Goal: Entertainment & Leisure: Consume media (video, audio)

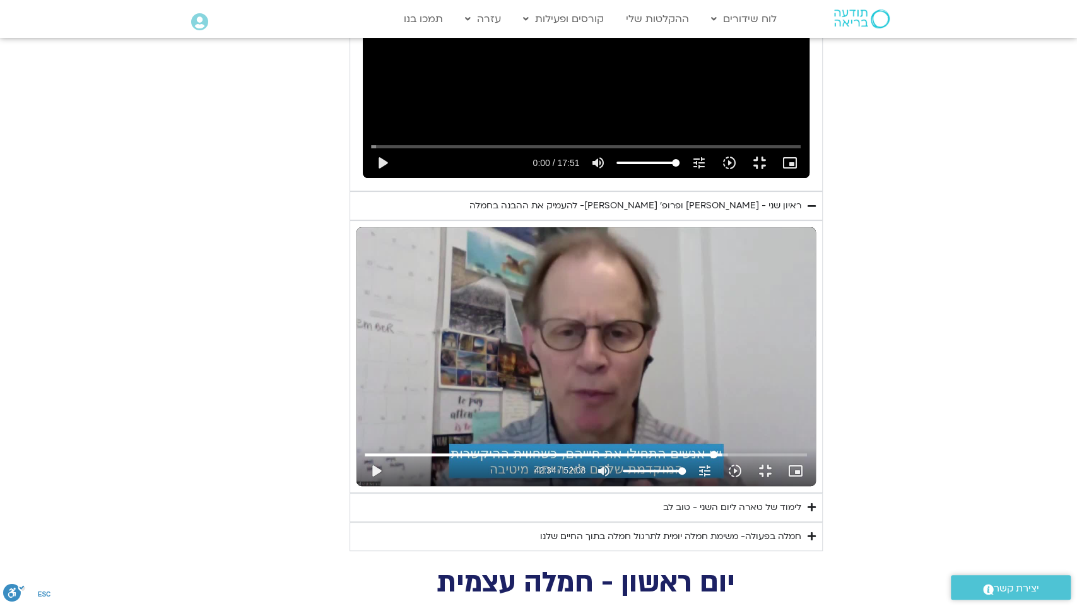
click at [807, 458] on input "Seek" at bounding box center [586, 455] width 442 height 8
click at [361, 486] on button "play_arrow" at bounding box center [376, 471] width 30 height 30
click at [807, 458] on input "Seek" at bounding box center [586, 455] width 442 height 8
click at [802, 458] on input "Seek" at bounding box center [586, 455] width 442 height 8
click at [781, 486] on button "fullscreen_exit" at bounding box center [765, 471] width 30 height 30
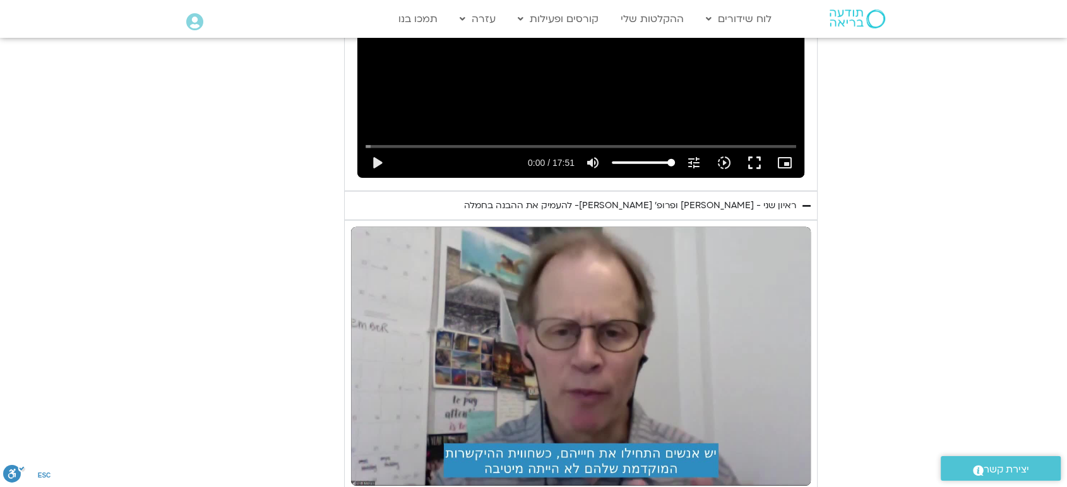
click at [993, 118] on section "יום שני - סליחה וטוב לב "סליחה אינה שכחה או התעלמות מהתנהגות פוגעת. במקום זאת, …" at bounding box center [533, 112] width 1067 height 878
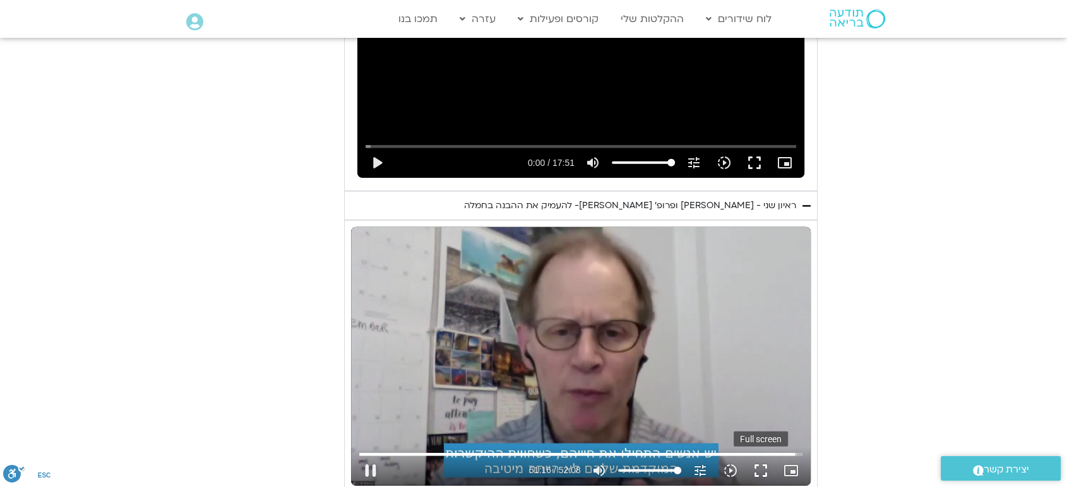
click at [764, 456] on button "fullscreen" at bounding box center [760, 471] width 30 height 30
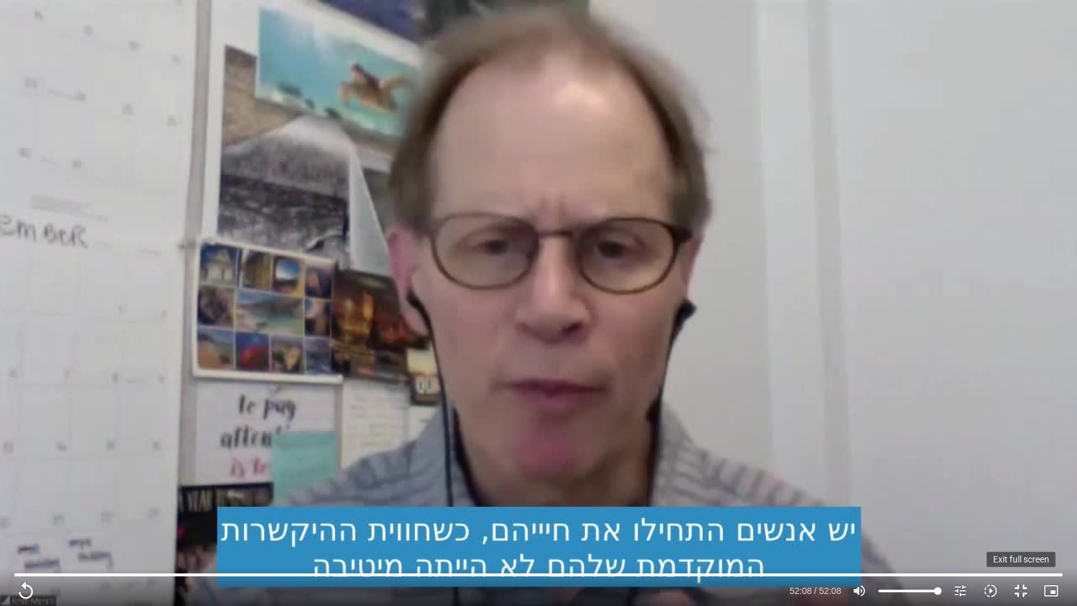
click at [1029, 587] on button "fullscreen_exit" at bounding box center [1021, 591] width 30 height 30
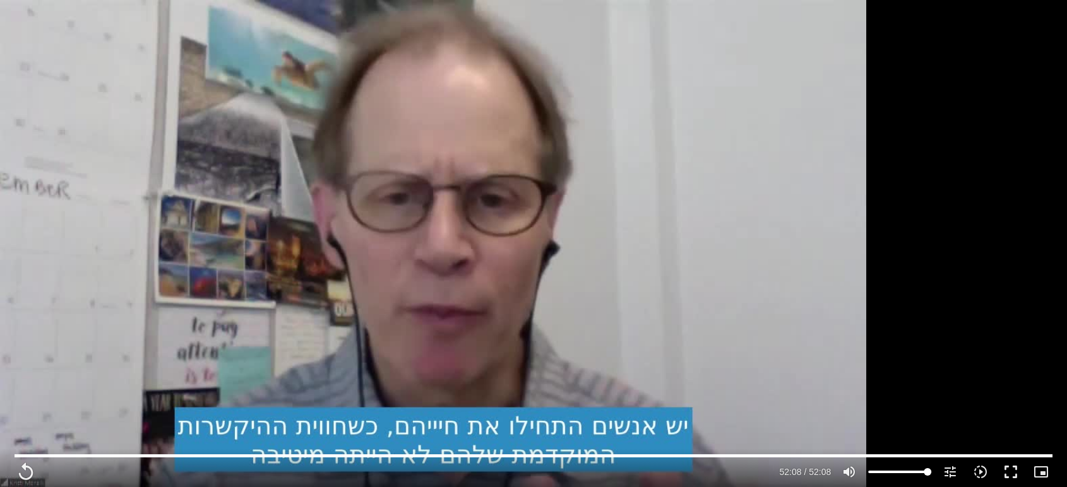
type input "3128.933333"
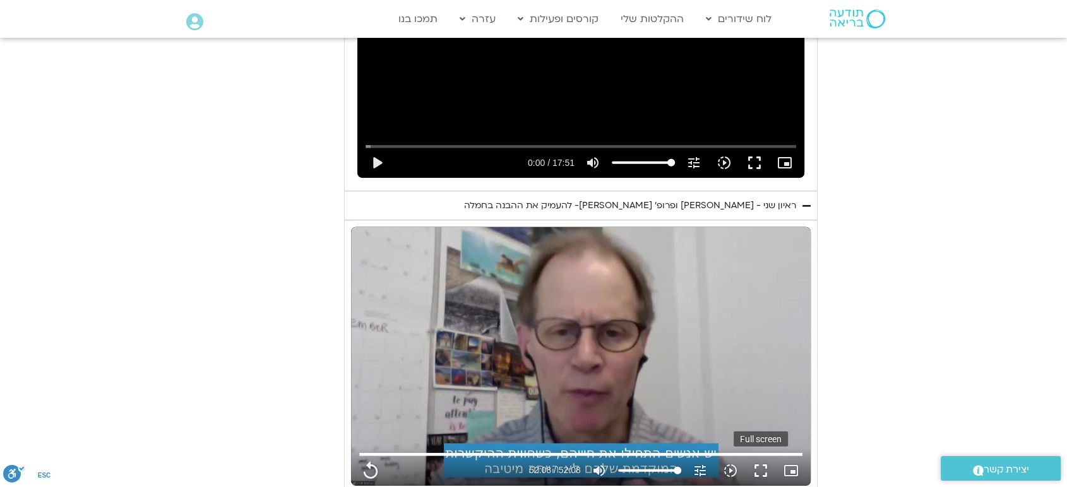
click at [766, 456] on button "fullscreen" at bounding box center [760, 471] width 30 height 30
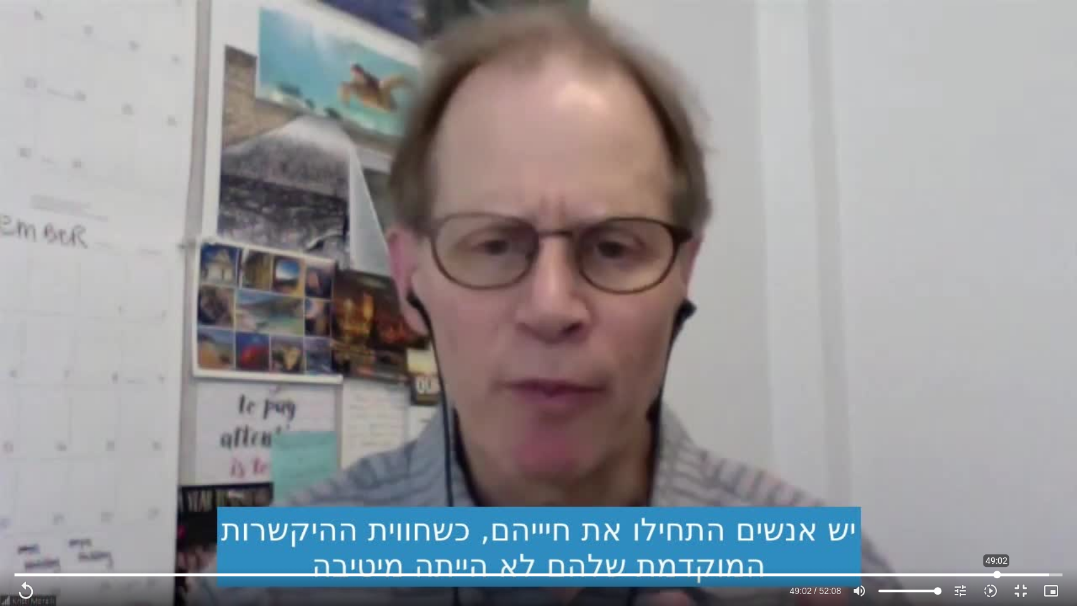
click at [997, 572] on input "Seek" at bounding box center [539, 575] width 1048 height 8
click at [956, 576] on input "Seek" at bounding box center [539, 575] width 1048 height 8
click at [934, 571] on input "Seek" at bounding box center [539, 575] width 1048 height 8
click at [915, 572] on input "Seek" at bounding box center [539, 575] width 1048 height 8
click at [25, 591] on button "play_arrow" at bounding box center [26, 591] width 30 height 30
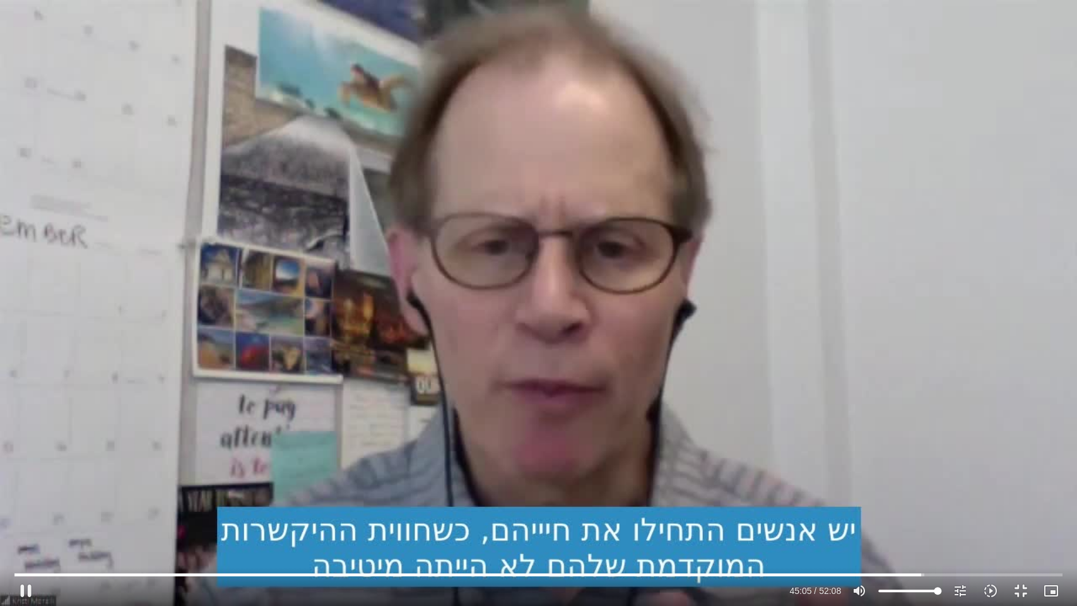
click at [877, 570] on div "Skip Ad 43:01 pause 45:05 / 52:08 volume_up Mute tune Resolution Auto 720p slow…" at bounding box center [539, 585] width 1056 height 41
click at [874, 575] on input "Seek" at bounding box center [539, 575] width 1048 height 8
click at [823, 577] on input "Seek" at bounding box center [539, 575] width 1048 height 8
click at [803, 576] on input "Seek" at bounding box center [539, 575] width 1048 height 8
click at [783, 576] on input "Seek" at bounding box center [539, 575] width 1048 height 8
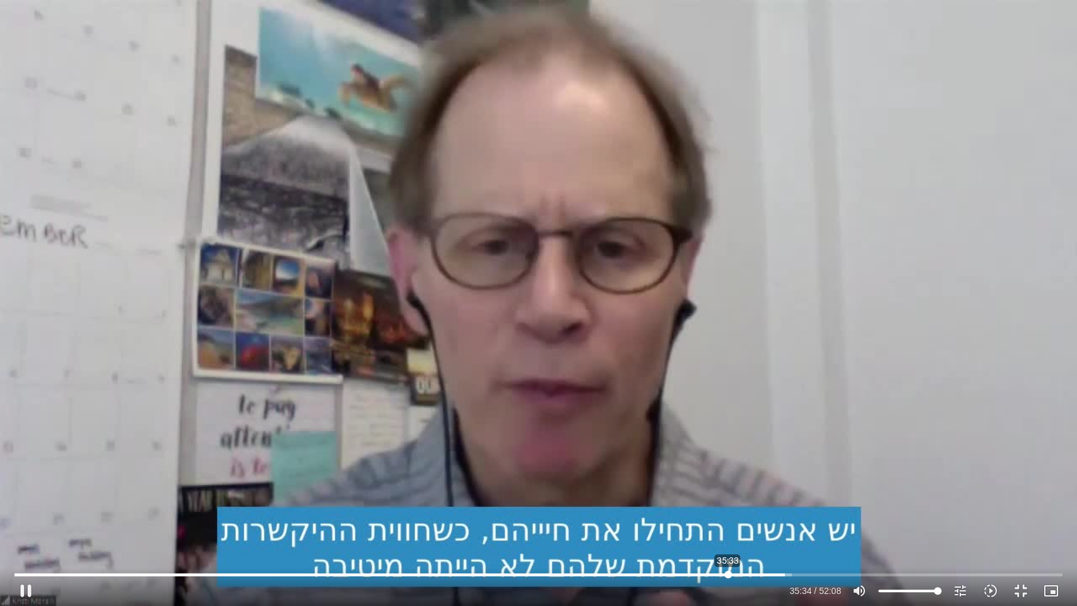
click at [728, 576] on input "Seek" at bounding box center [539, 575] width 1048 height 8
click at [741, 575] on input "Seek" at bounding box center [539, 575] width 1048 height 8
click at [737, 572] on input "Seek" at bounding box center [539, 575] width 1048 height 8
click at [729, 572] on input "Seek" at bounding box center [539, 575] width 1048 height 8
click at [720, 572] on input "Seek" at bounding box center [539, 575] width 1048 height 8
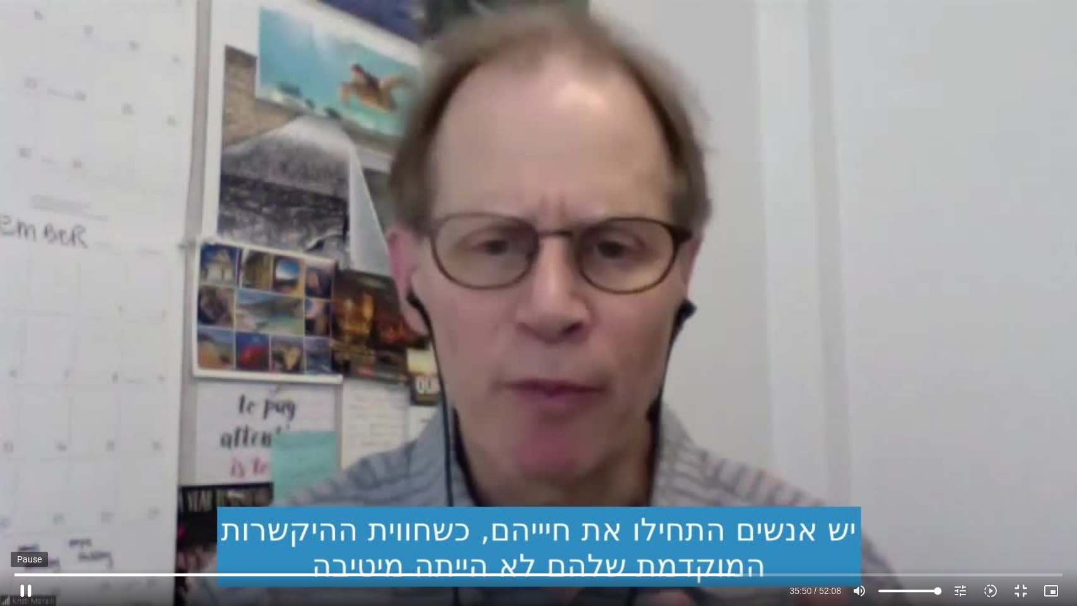
click at [25, 588] on button "pause" at bounding box center [26, 591] width 30 height 30
click at [27, 590] on button "play_arrow" at bounding box center [26, 591] width 30 height 30
click at [25, 591] on button "pause" at bounding box center [26, 591] width 30 height 30
click at [741, 575] on input "Seek" at bounding box center [539, 575] width 1048 height 8
click at [737, 575] on input "Seek" at bounding box center [539, 575] width 1048 height 8
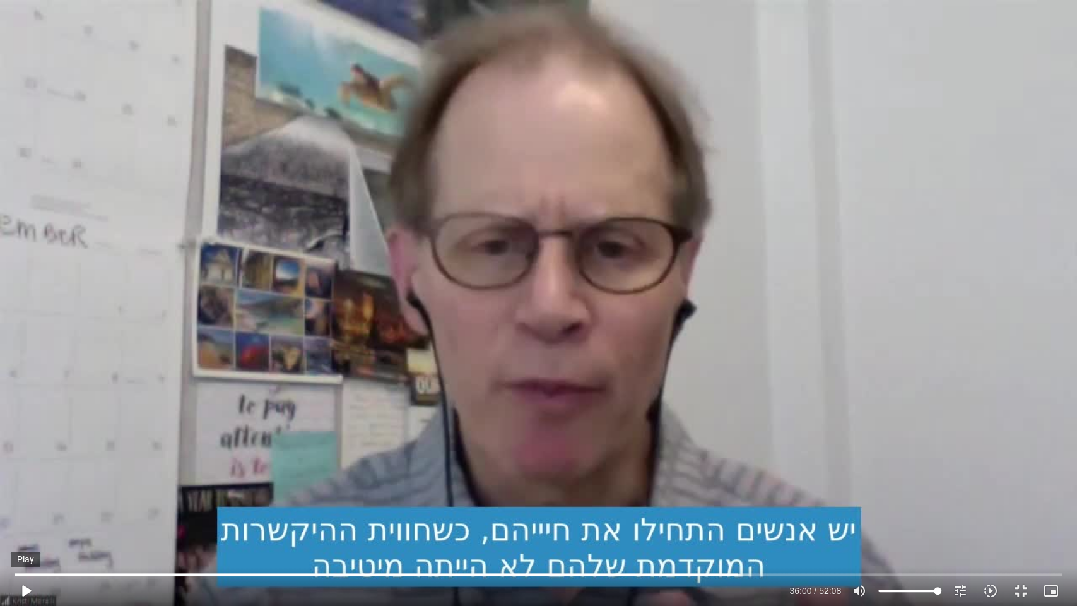
click at [30, 584] on button "play_arrow" at bounding box center [26, 591] width 30 height 30
click at [27, 586] on button "pause" at bounding box center [26, 591] width 30 height 30
click at [25, 587] on button "play_arrow" at bounding box center [26, 591] width 30 height 30
click at [30, 586] on button "pause" at bounding box center [26, 591] width 30 height 30
click at [752, 573] on input "Seek" at bounding box center [539, 575] width 1048 height 8
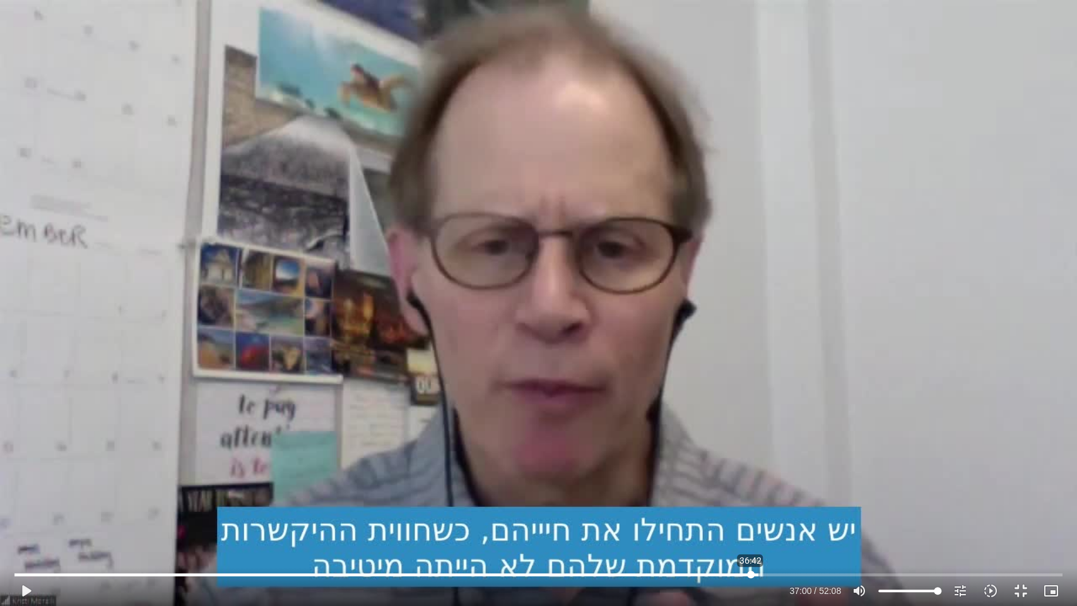
click at [750, 571] on input "Seek" at bounding box center [539, 575] width 1048 height 8
click at [22, 581] on button "play_arrow" at bounding box center [26, 591] width 30 height 30
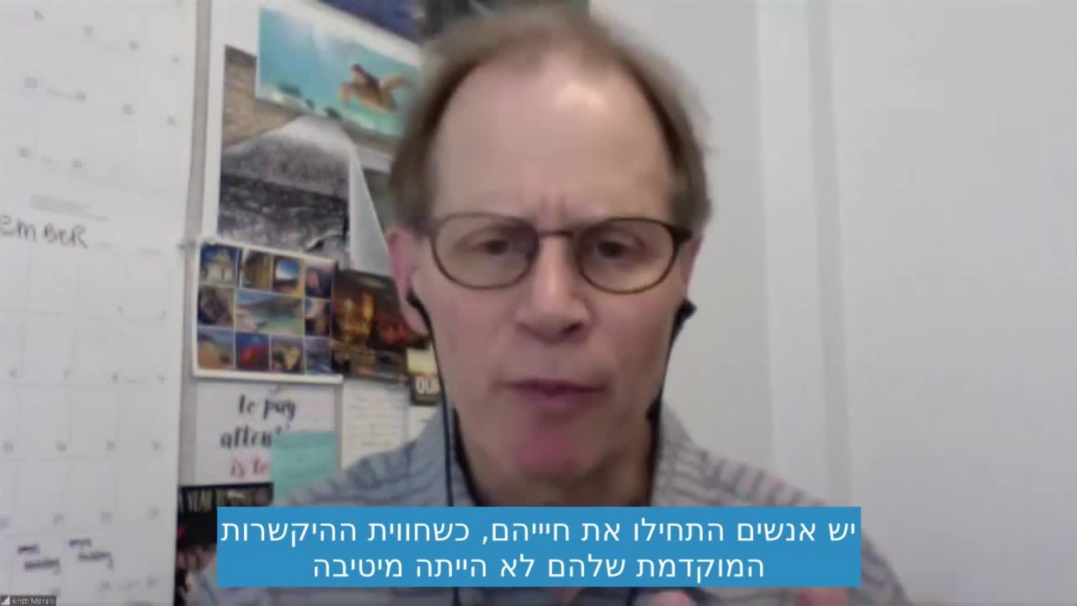
click at [21, 535] on div "Skip Ad 1:33 pause 36:55 / 52:08 volume_up Mute tune Resolution Auto 720p slow_…" at bounding box center [538, 303] width 1077 height 606
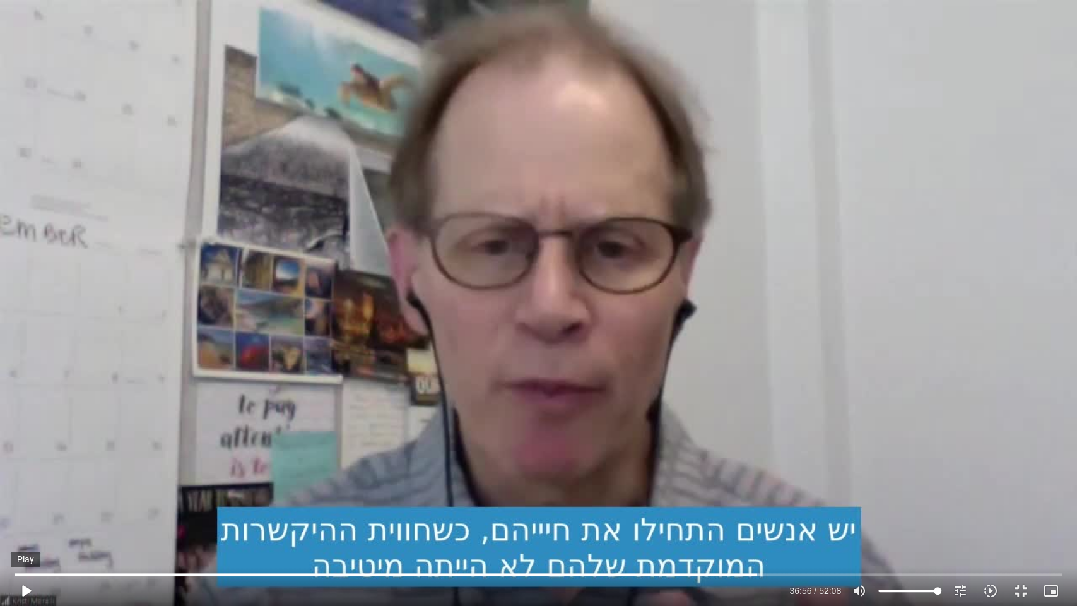
click at [29, 588] on button "play_arrow" at bounding box center [26, 591] width 30 height 30
click at [24, 590] on button "pause" at bounding box center [26, 591] width 30 height 30
click at [28, 591] on button "play_arrow" at bounding box center [26, 591] width 30 height 30
click at [27, 584] on button "pause" at bounding box center [26, 591] width 30 height 30
click at [771, 574] on input "Seek" at bounding box center [539, 575] width 1048 height 8
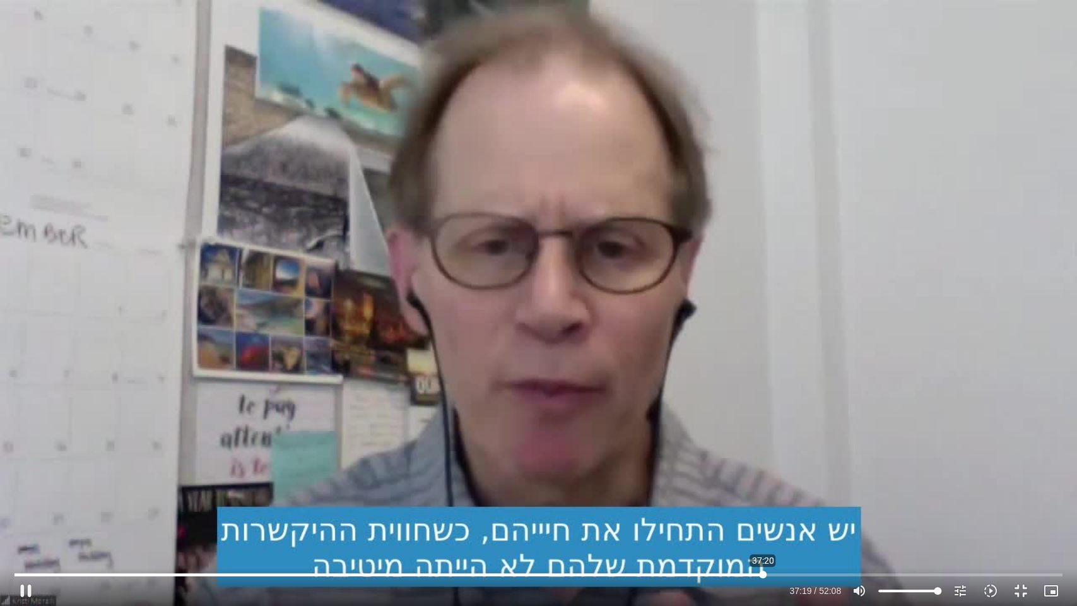
click at [762, 574] on input "Seek" at bounding box center [539, 575] width 1048 height 8
click at [30, 581] on button "play_arrow" at bounding box center [26, 591] width 30 height 30
click at [27, 583] on button "pause" at bounding box center [26, 591] width 30 height 30
click at [28, 593] on button "play_arrow" at bounding box center [26, 591] width 30 height 30
click at [777, 572] on input "Seek" at bounding box center [539, 575] width 1048 height 8
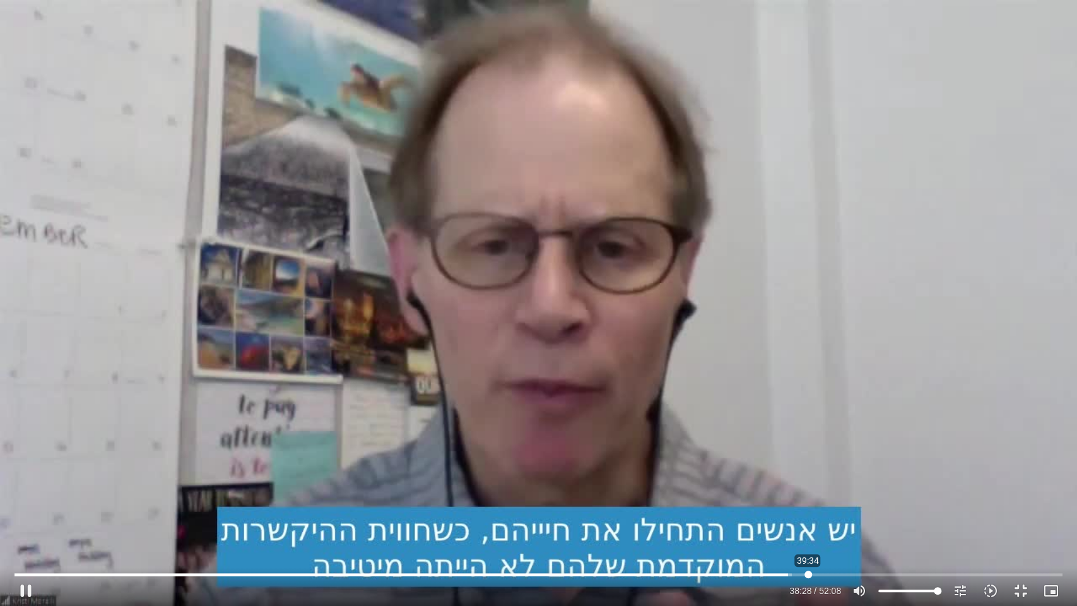
click at [808, 572] on input "Seek" at bounding box center [539, 575] width 1048 height 8
click at [23, 587] on button "pause" at bounding box center [26, 591] width 30 height 30
click at [803, 574] on input "Seek" at bounding box center [539, 575] width 1048 height 8
click at [23, 589] on button "play_arrow" at bounding box center [26, 591] width 30 height 30
click at [833, 574] on input "Seek" at bounding box center [539, 575] width 1048 height 8
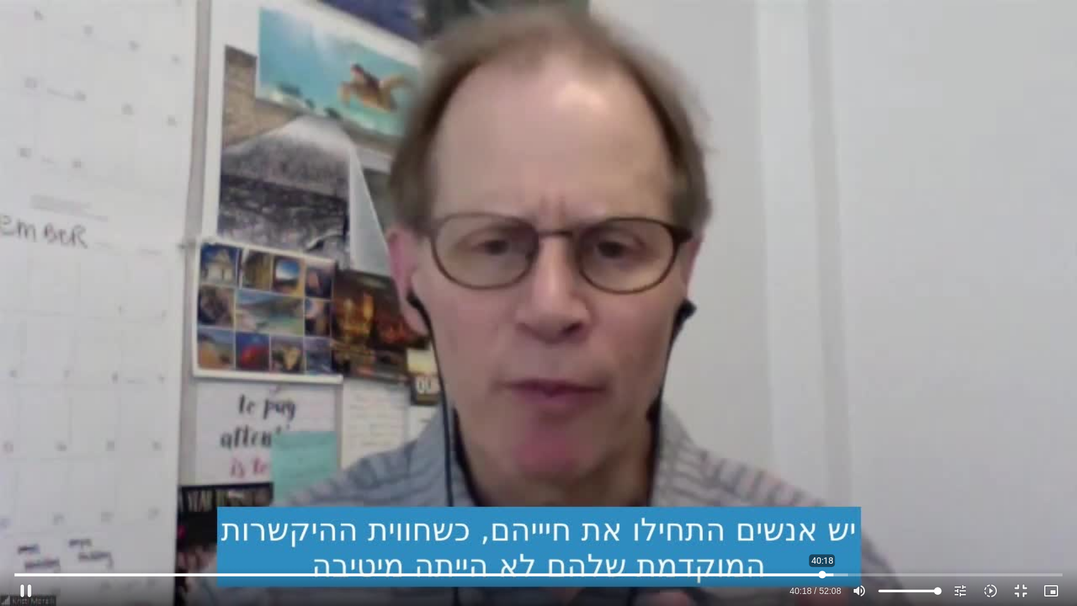
click at [822, 574] on input "Seek" at bounding box center [539, 575] width 1048 height 8
click at [24, 587] on button "pause" at bounding box center [26, 591] width 30 height 30
click at [826, 574] on input "Seek" at bounding box center [539, 575] width 1048 height 8
click at [28, 590] on button "play_arrow" at bounding box center [26, 591] width 30 height 30
click at [28, 588] on button "pause" at bounding box center [26, 591] width 30 height 30
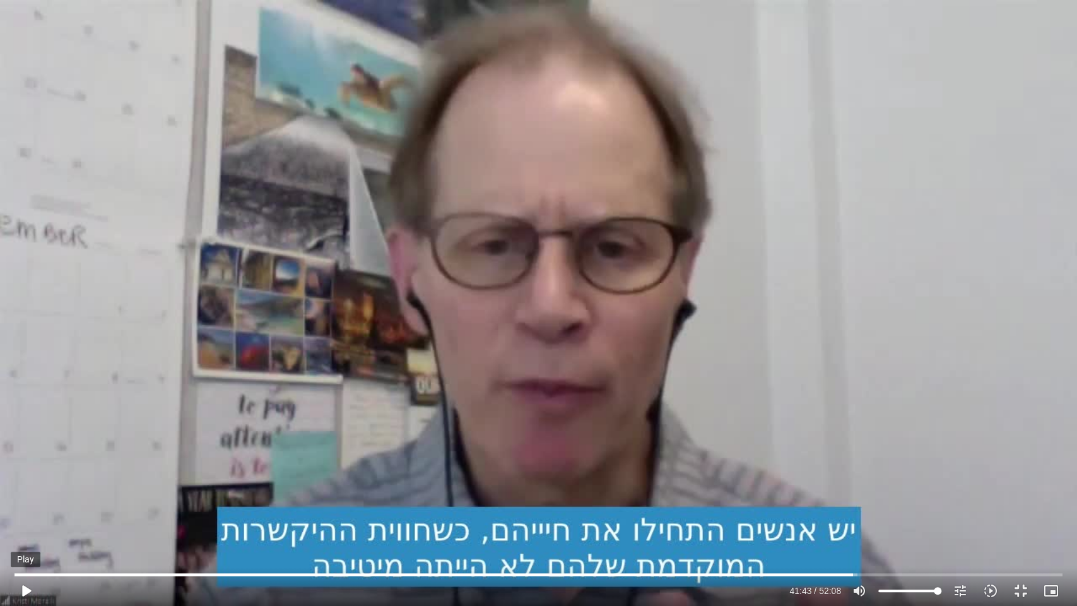
click at [26, 586] on button "play_arrow" at bounding box center [26, 591] width 30 height 30
click at [892, 574] on input "Seek" at bounding box center [539, 575] width 1048 height 8
click at [25, 588] on button "pause" at bounding box center [26, 591] width 30 height 30
click at [25, 585] on button "play_arrow" at bounding box center [26, 591] width 30 height 30
click at [907, 573] on input "Seek" at bounding box center [539, 575] width 1048 height 8
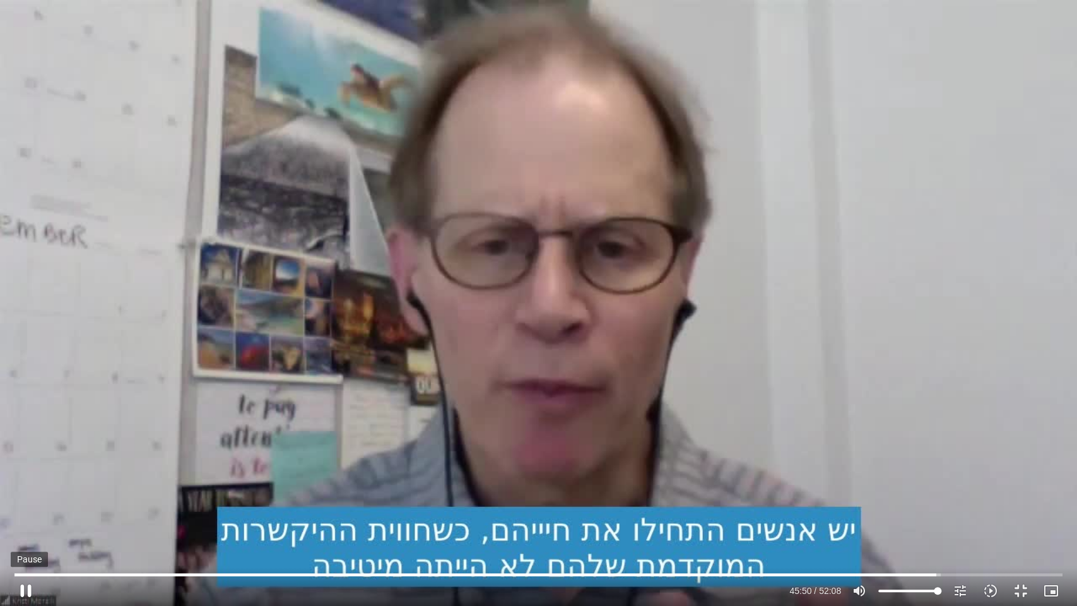
click at [25, 586] on button "pause" at bounding box center [26, 591] width 30 height 30
type input "2751.087551"
click at [1014, 588] on button "fullscreen_exit" at bounding box center [1021, 591] width 30 height 30
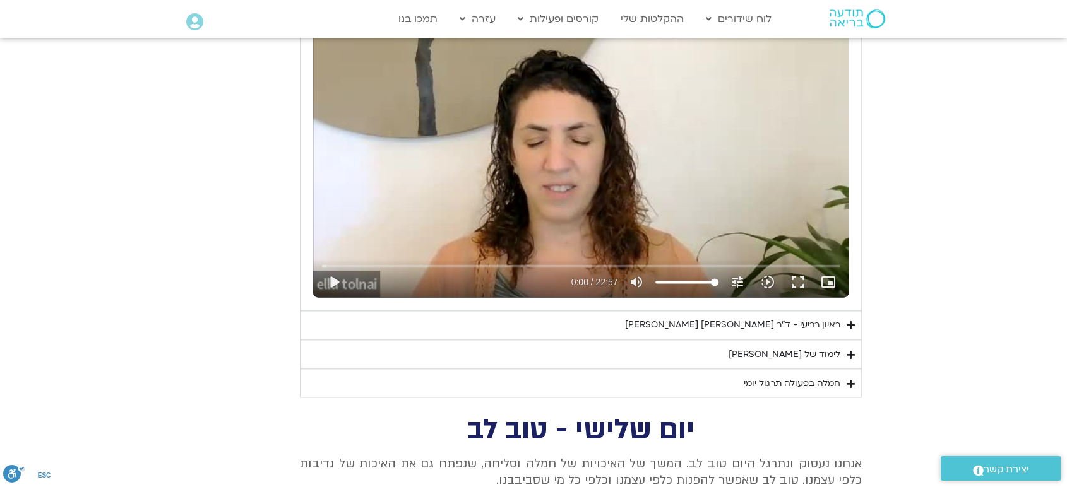
scroll to position [2066, 0]
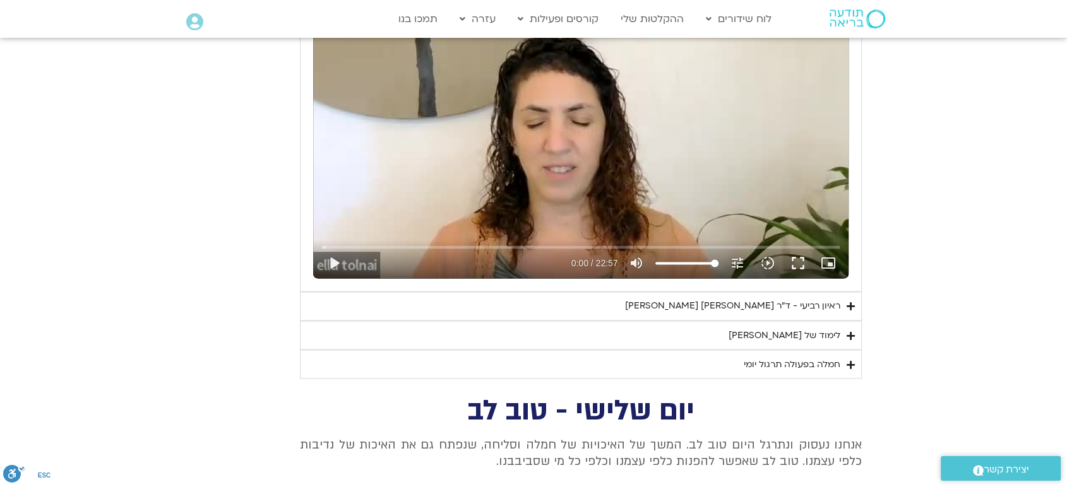
click at [811, 357] on div "חמלה בפעולה תרגול יומי" at bounding box center [792, 364] width 97 height 15
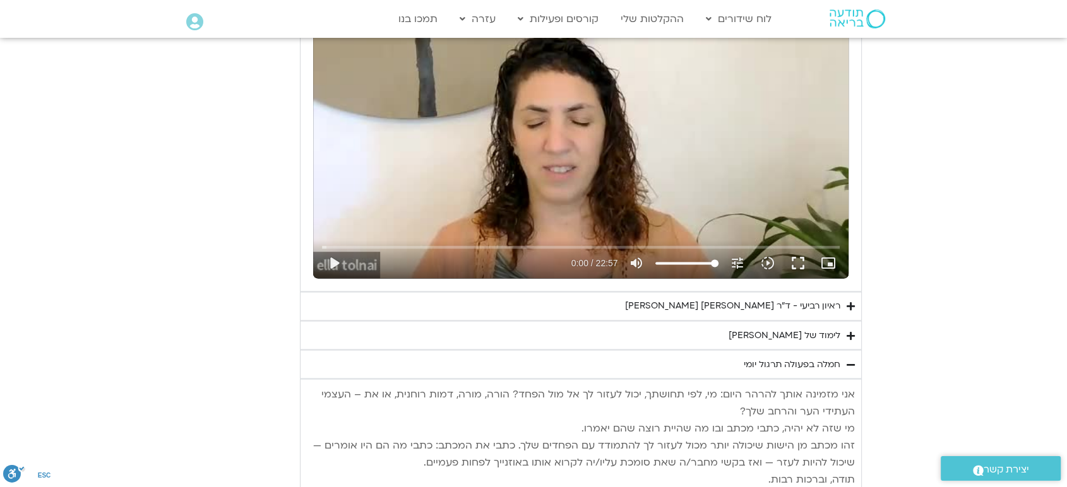
click at [833, 332] on div "לימוד של [PERSON_NAME]" at bounding box center [784, 335] width 112 height 15
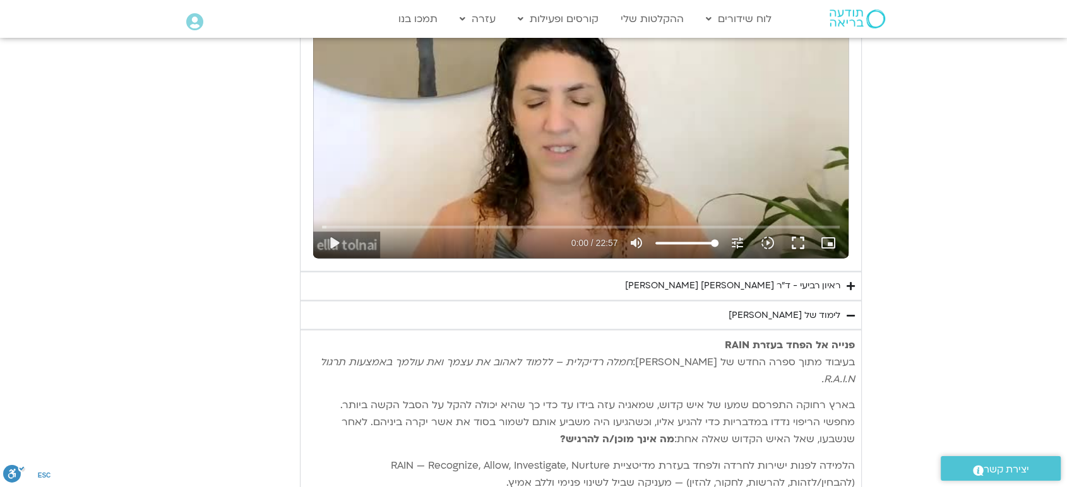
scroll to position [1993, 0]
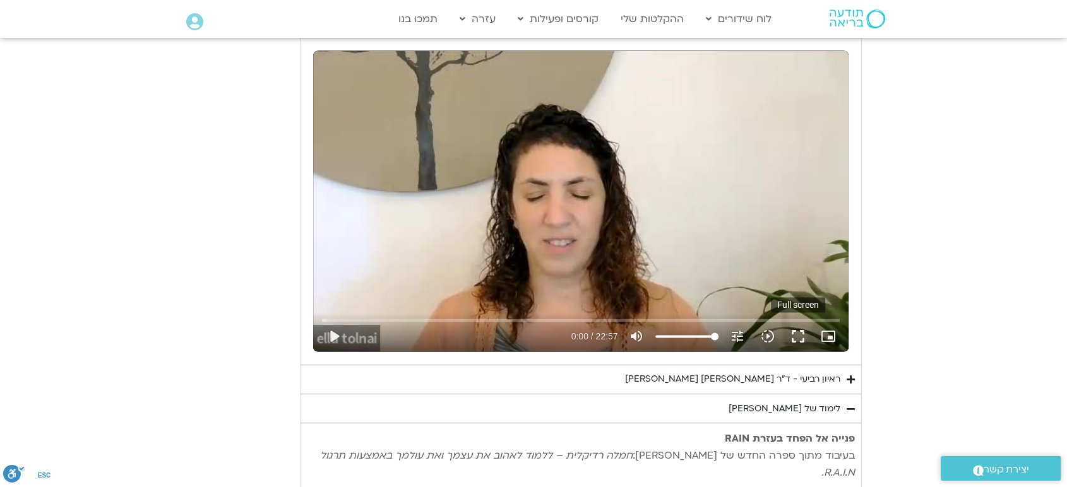
click at [797, 328] on button "fullscreen" at bounding box center [798, 336] width 30 height 30
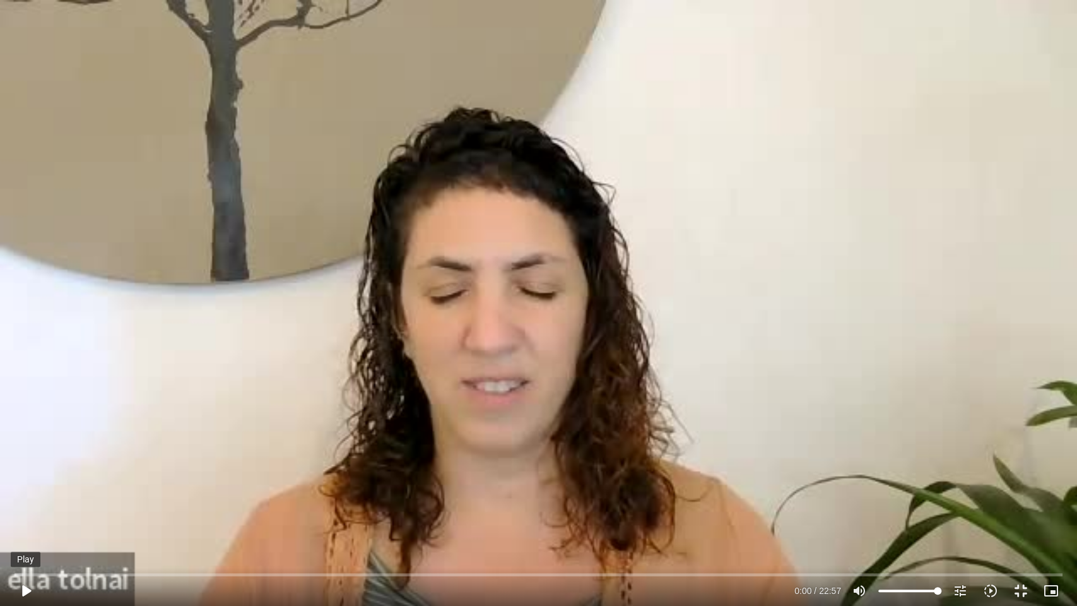
click at [28, 586] on button "play_arrow" at bounding box center [26, 591] width 30 height 30
click at [25, 586] on button "pause" at bounding box center [26, 591] width 30 height 30
click at [412, 574] on input "Seek" at bounding box center [539, 575] width 1048 height 8
click at [23, 588] on button "play_arrow" at bounding box center [26, 591] width 30 height 30
click at [406, 574] on input "Seek" at bounding box center [539, 575] width 1048 height 8
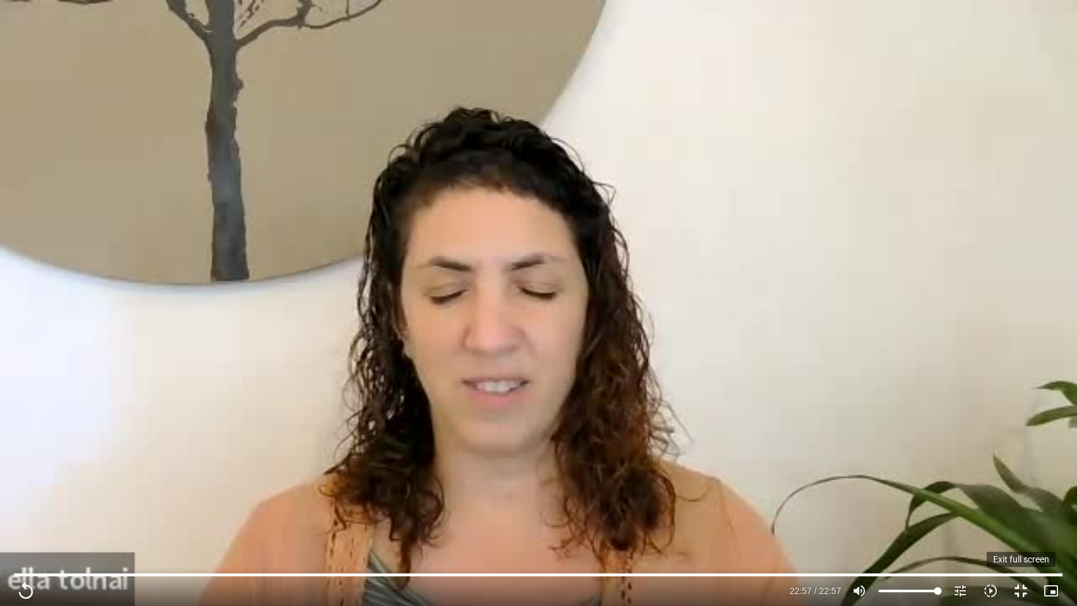
click at [1018, 586] on button "fullscreen_exit" at bounding box center [1021, 591] width 30 height 30
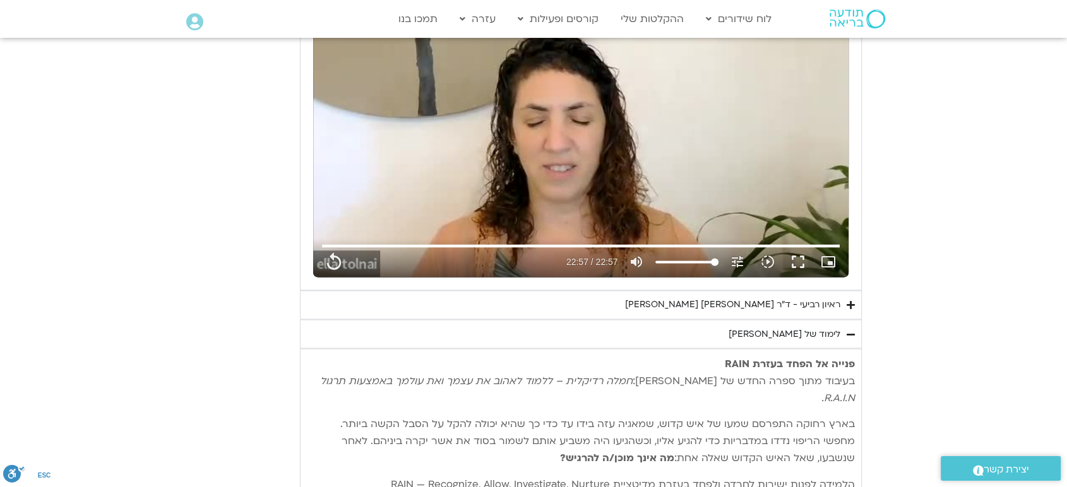
scroll to position [2096, 0]
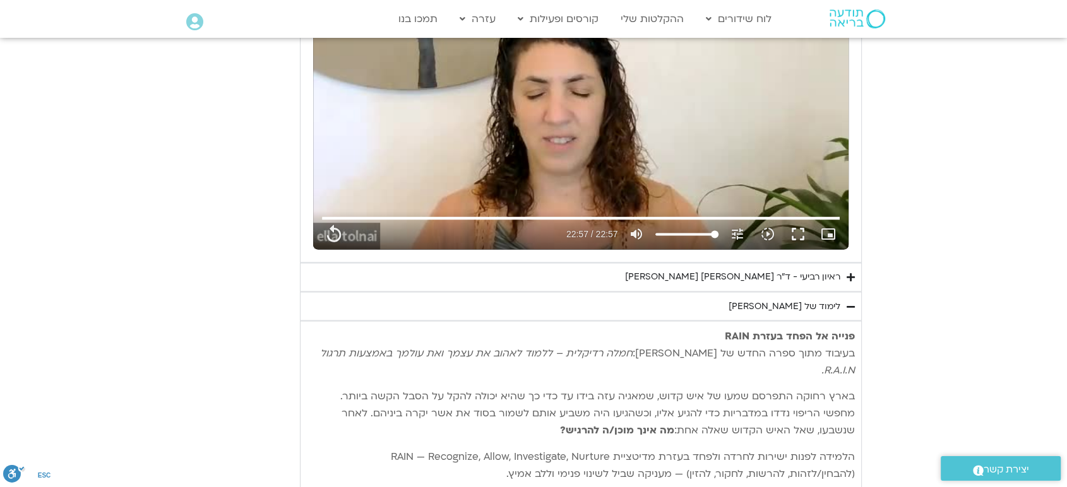
click at [818, 271] on div "ראיון רביעי - ד"ר [PERSON_NAME] [PERSON_NAME]" at bounding box center [732, 277] width 215 height 15
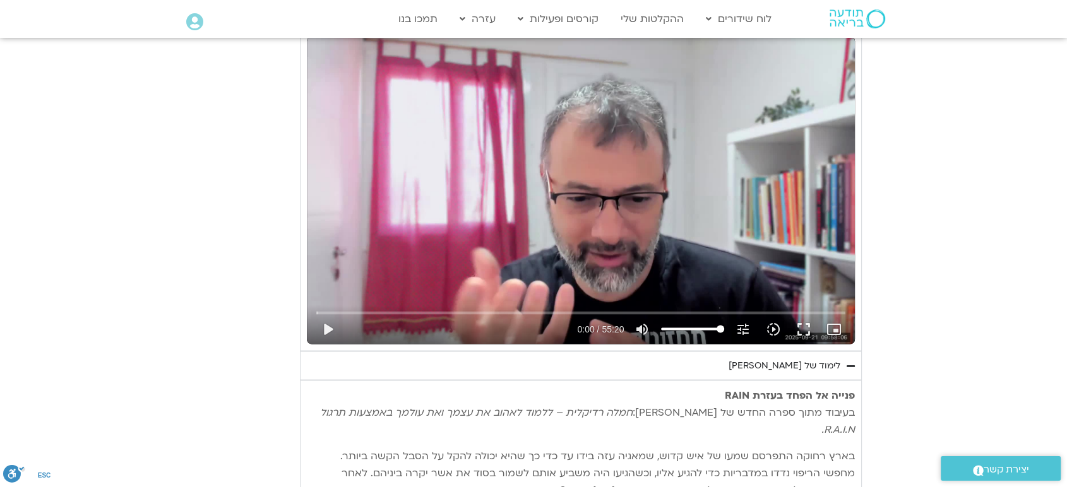
scroll to position [2414, 0]
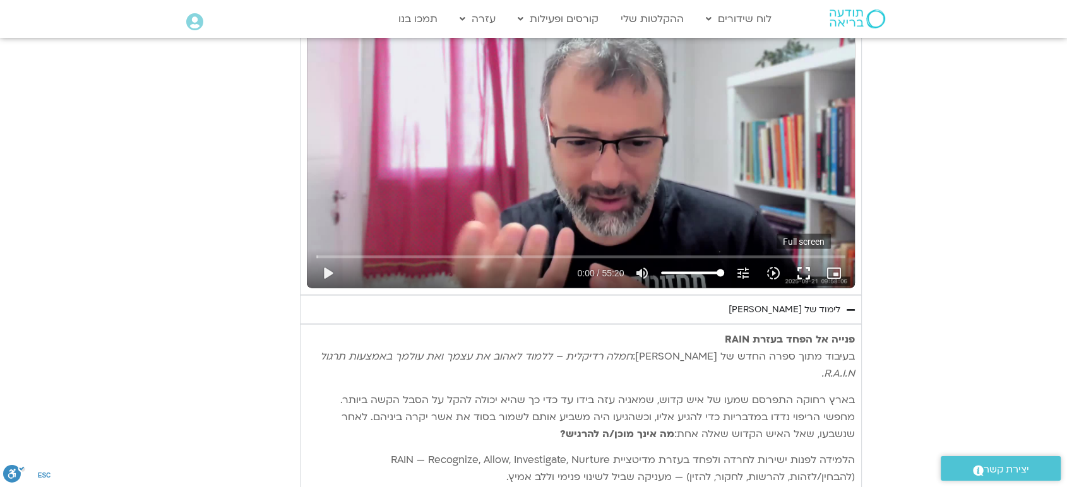
click at [802, 274] on button "fullscreen" at bounding box center [803, 273] width 30 height 30
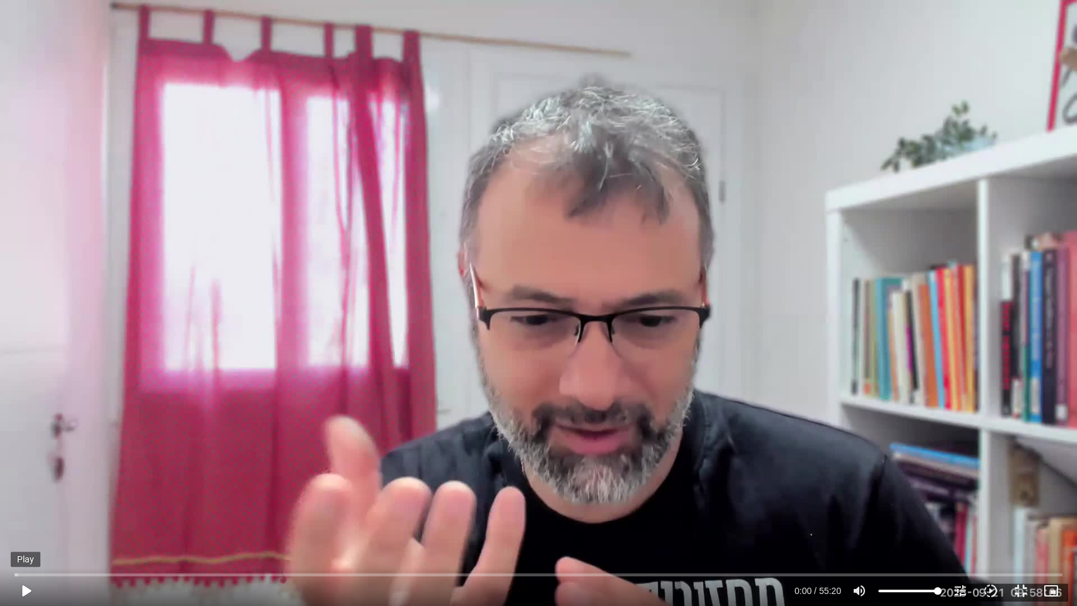
click at [27, 584] on button "play_arrow" at bounding box center [26, 591] width 30 height 30
type input "1377.76"
type input "0.043399"
type input "1377.76"
type input "0.17382"
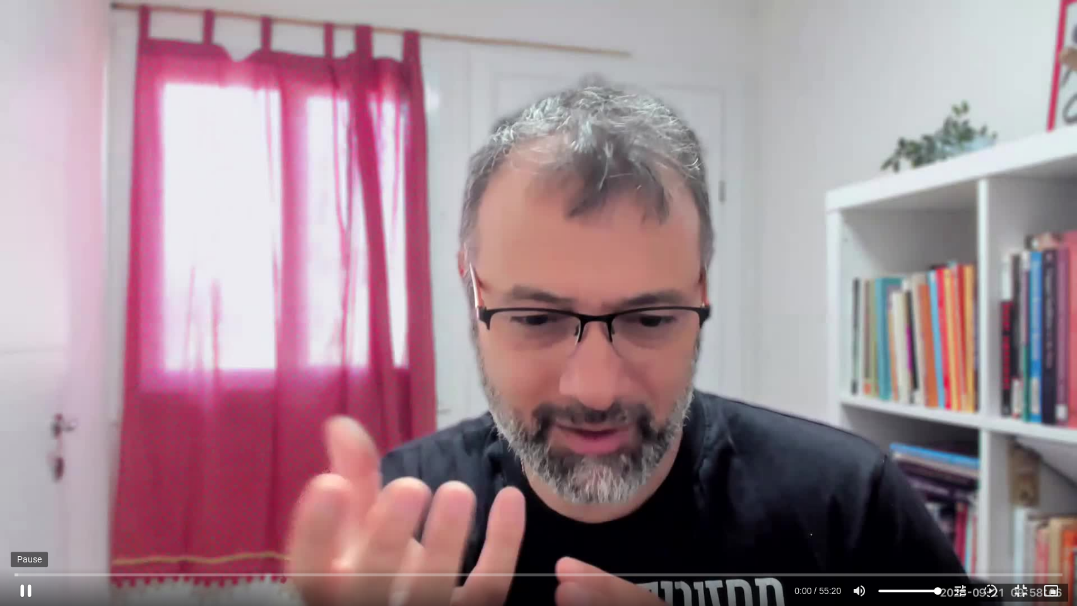
type input "1377.76"
type input "0.309413"
type input "1377.76"
type input "0.440962"
type input "1377.76"
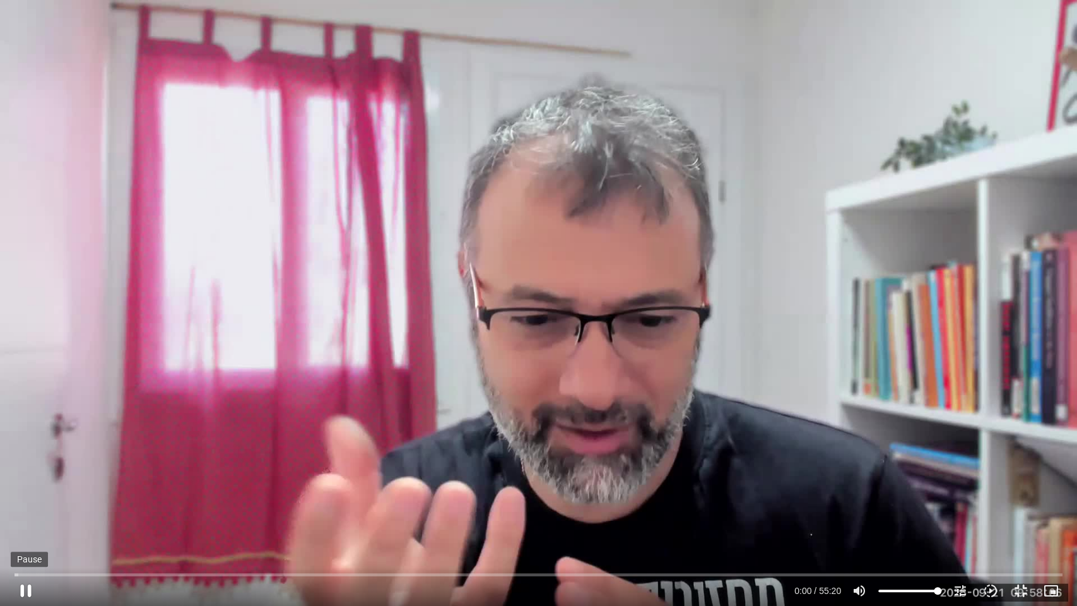
type input "0.567808"
type input "1377.76"
type input "0.695831"
type input "1377.76"
type input "0.829027"
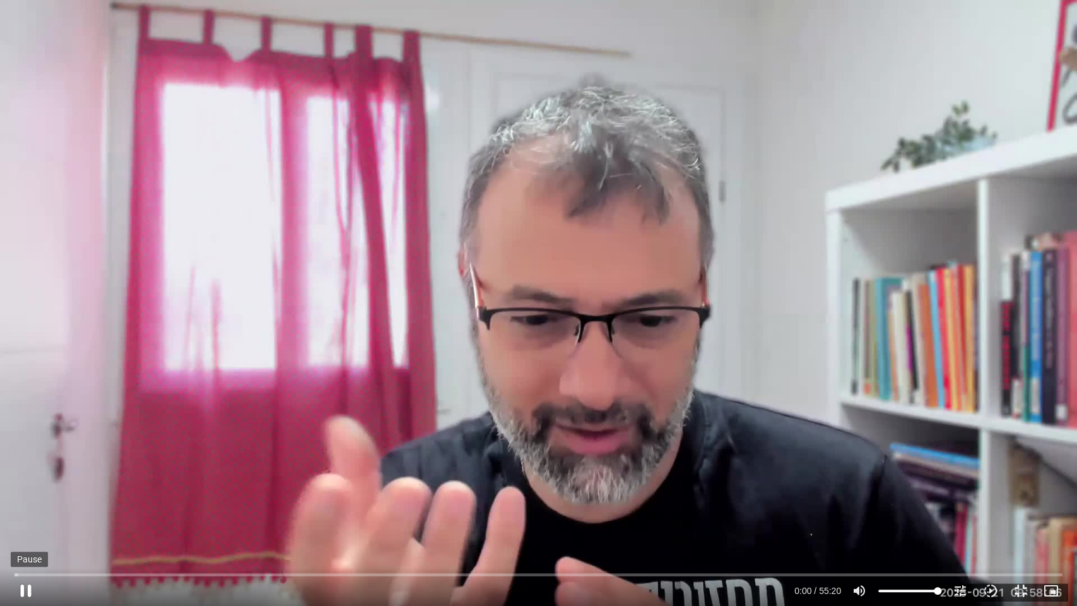
type input "1377.76"
type input "0.964441"
type input "1377.76"
type input "1.095563"
type input "1377.76"
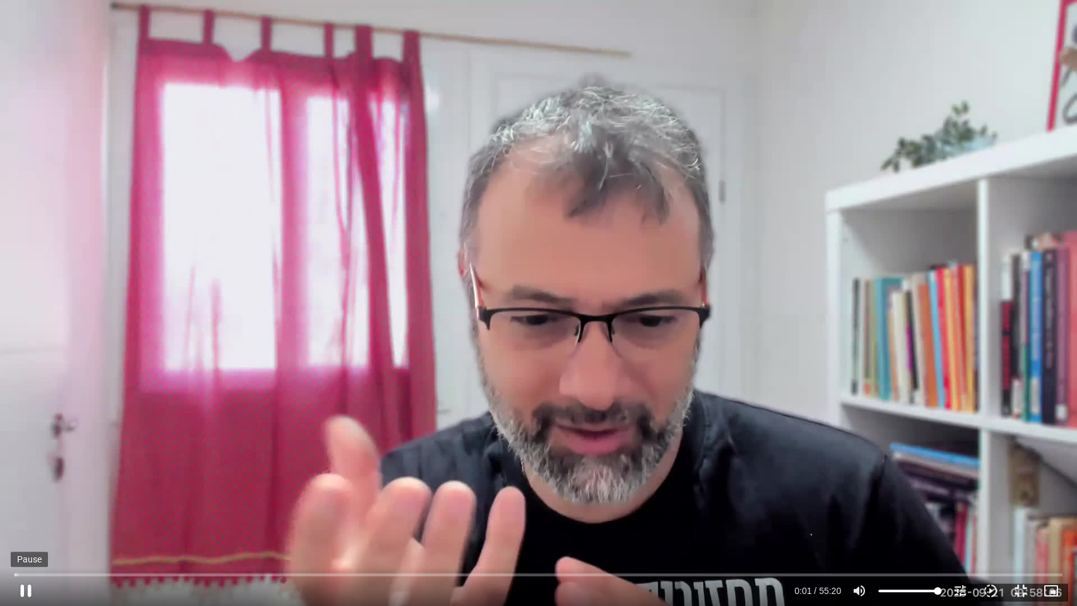
type input "1.224511"
type input "1377.76"
type input "1.350646"
type input "1377.76"
type input "1.480104"
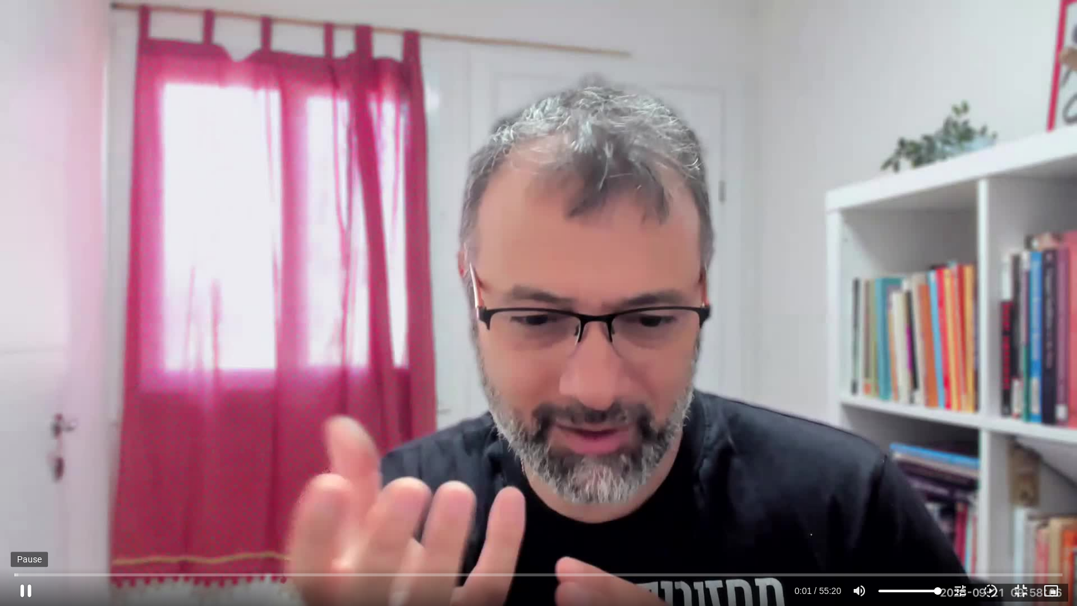
type input "1377.76"
type input "1.61699"
type input "1377.76"
type input "1.745748"
type input "1377.76"
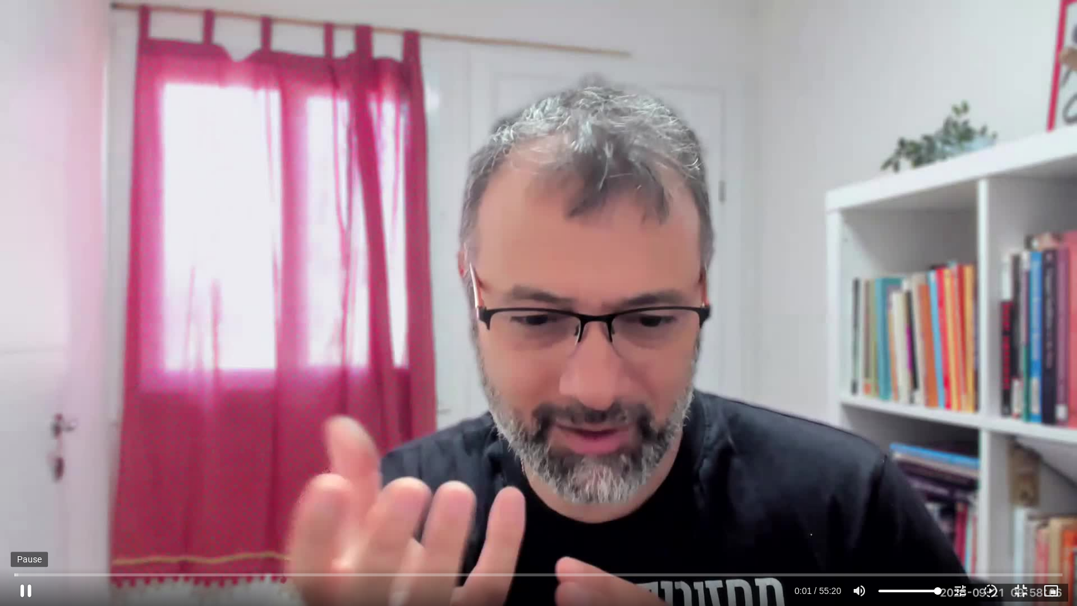
type input "1.876614"
type input "1377.76"
type input "2.013142"
type input "1377.76"
type input "2.142939"
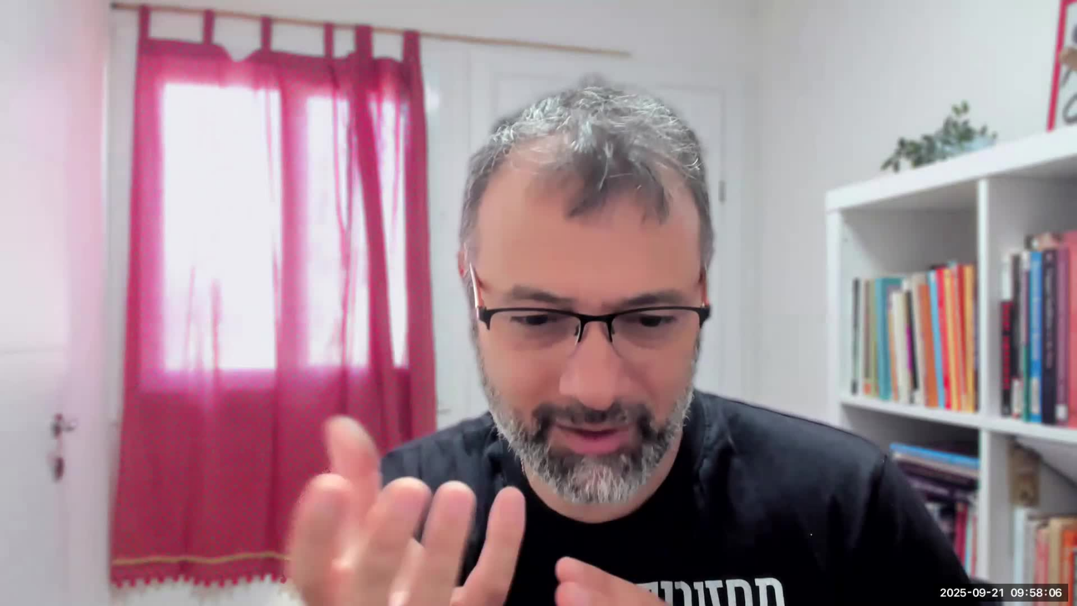
type input "1377.76"
type input "3.077126"
type input "1377.76"
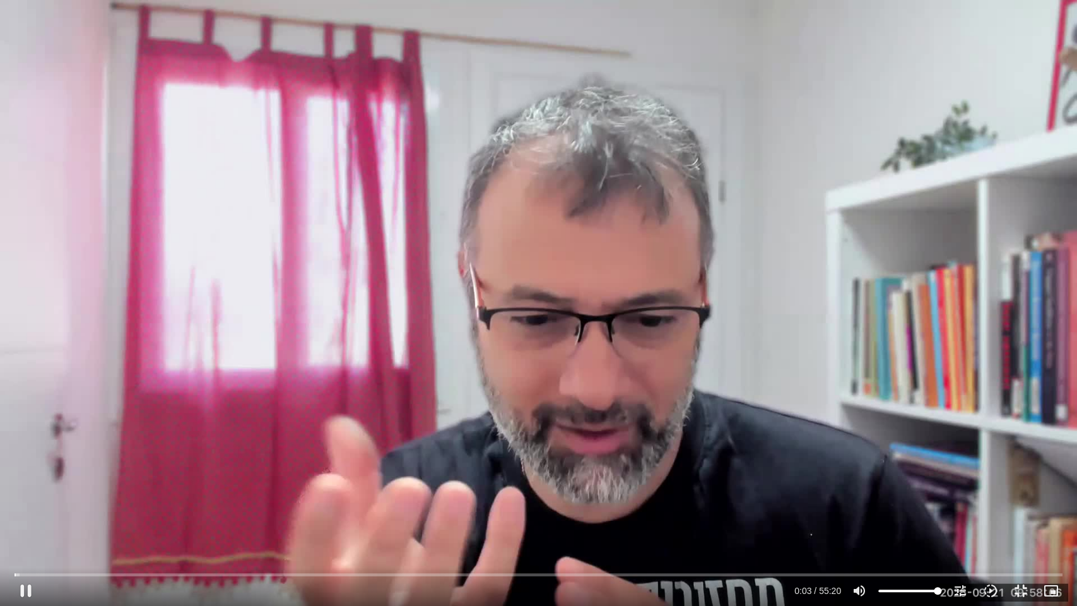
type input "3.224717"
type input "1377.76"
type input "3.360774"
type input "1377.76"
type input "3.508016"
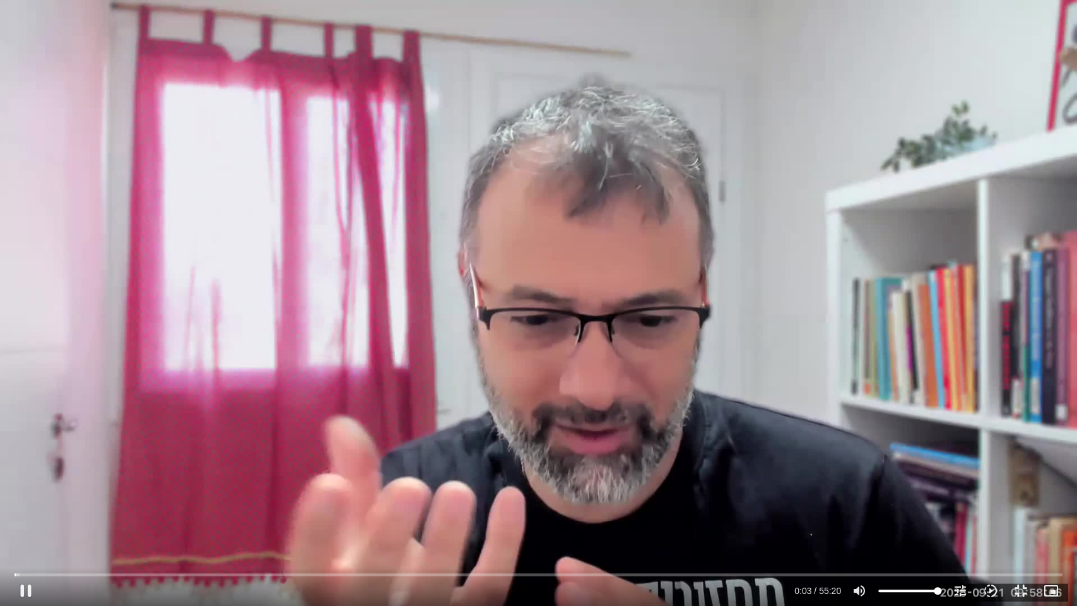
type input "1377.76"
type input "3.533814"
type input "1377.76"
type input "3.66703"
type input "1377.76"
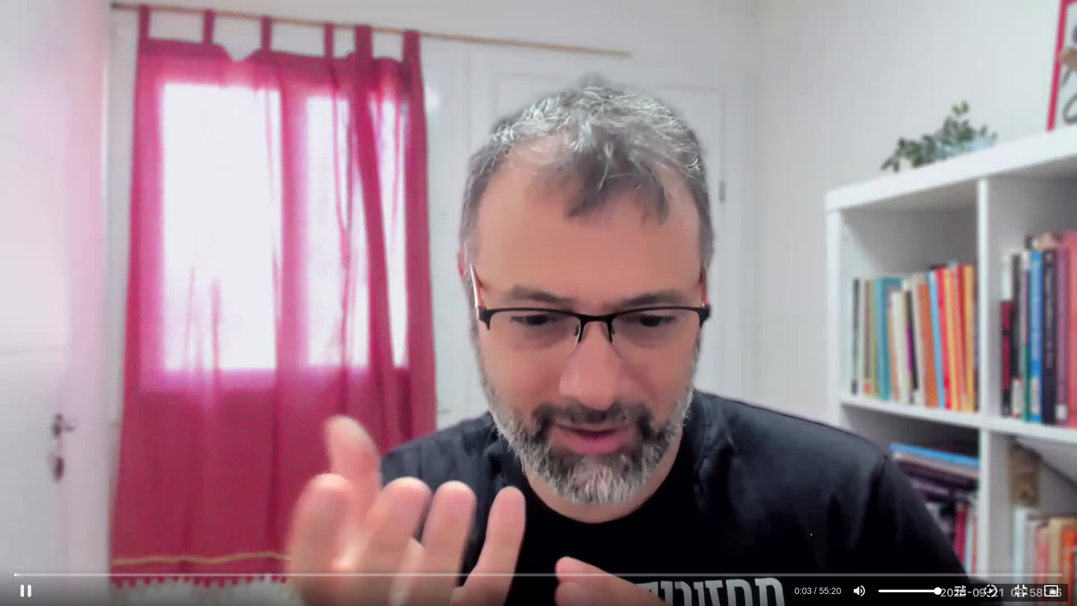
type input "3.892655"
type input "1377.76"
type input "4.02431"
type input "1377.76"
type input "4.088688"
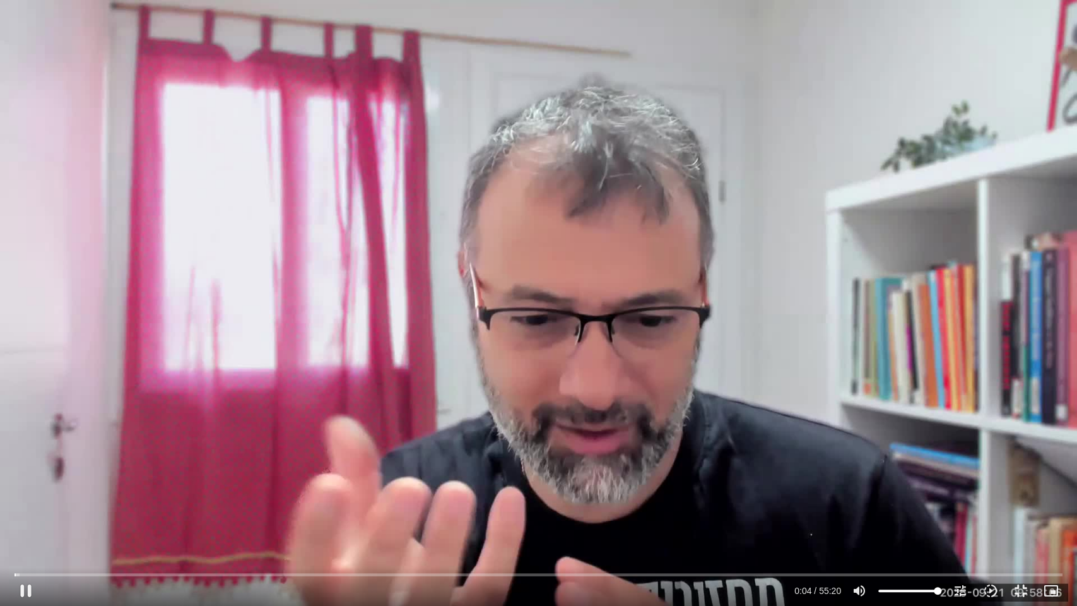
type input "1377.76"
type input "4.21906"
type input "1377.76"
type input "4.440454"
type input "1377.76"
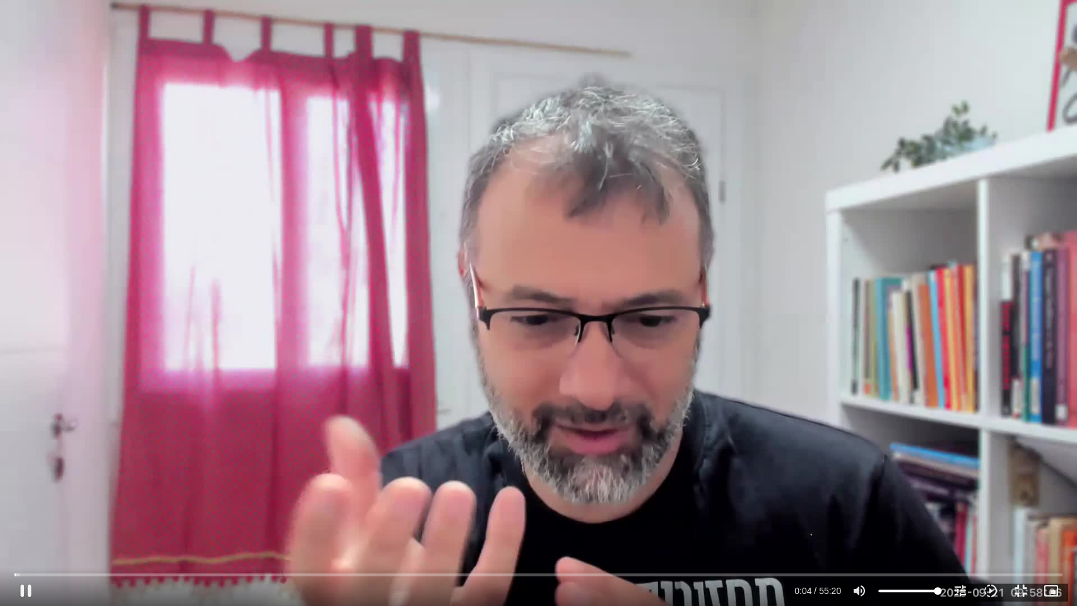
type input "4.573943"
type input "1377.76"
type input "4.639431"
type input "1377.76"
type input "4.776247"
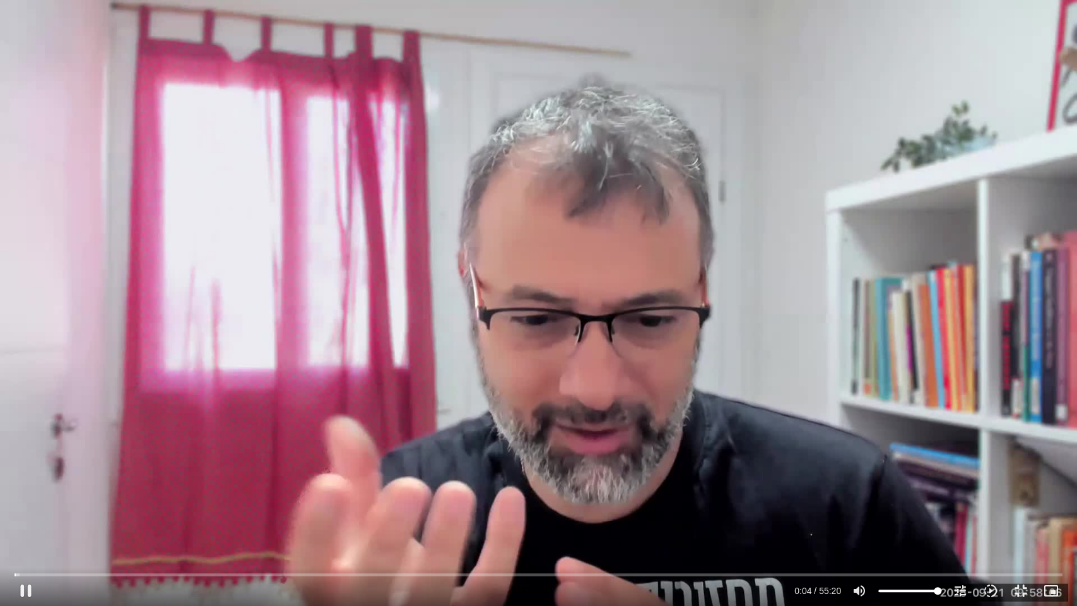
type input "1377.76"
type input "4.908667"
type input "1377.76"
type input "5.040098"
type input "1377.76"
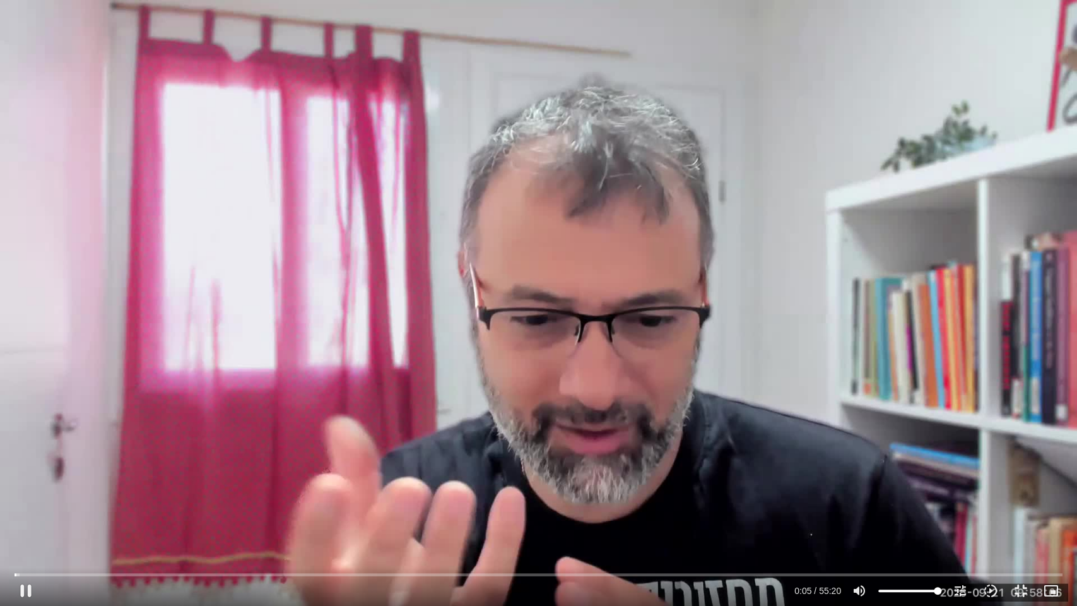
type input "5.167805"
type input "1377.76"
type input "5.309831"
type input "1377.76"
type input "5.507559"
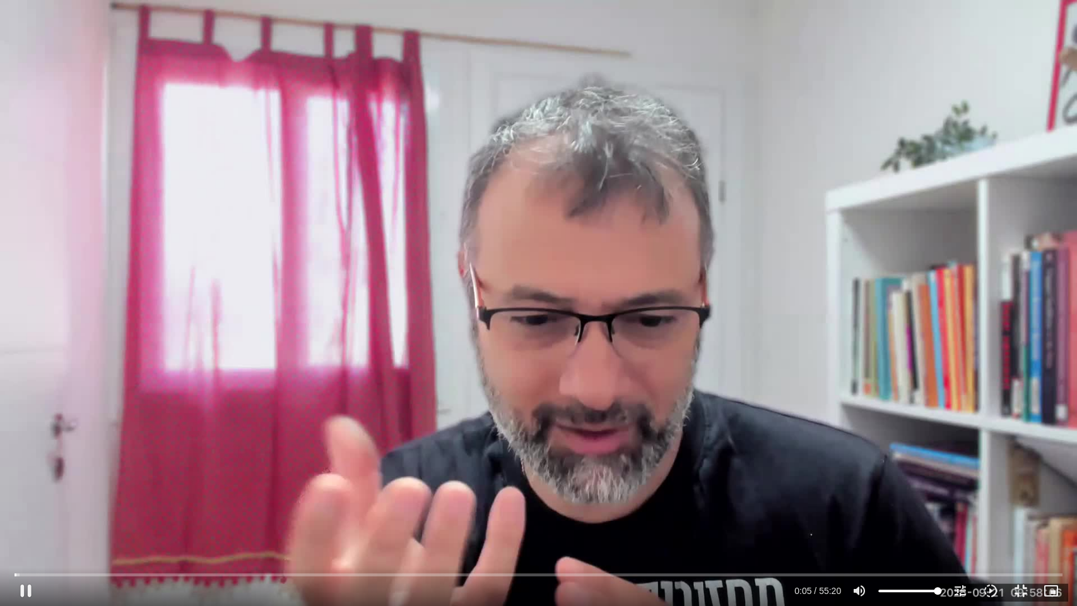
type input "1377.76"
type input "5.640231"
type input "1377.76"
type input "5.77498"
type input "1377.76"
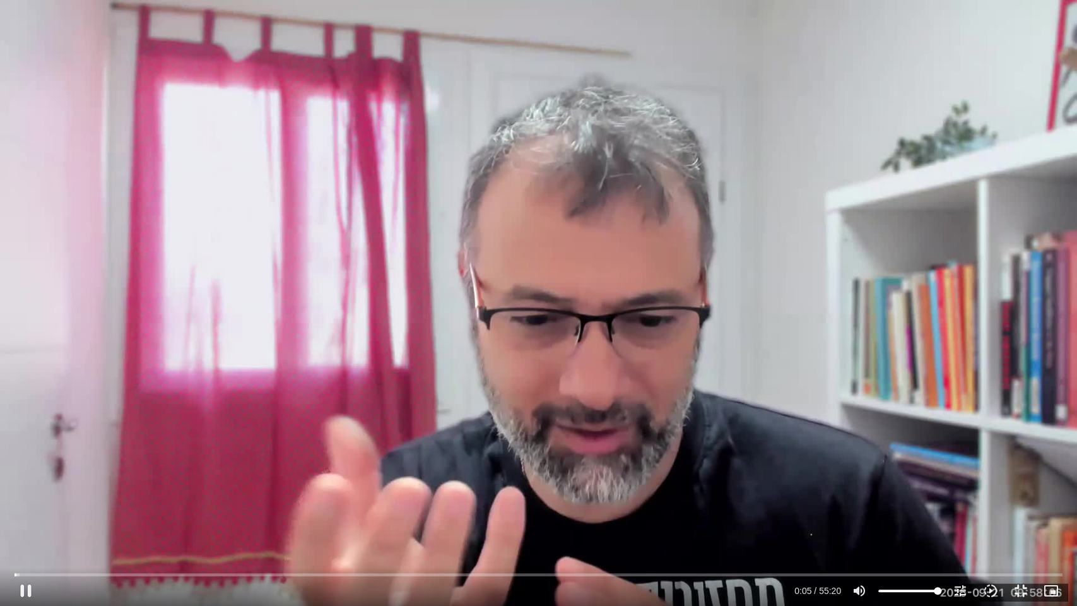
type input "5.906978"
type input "1377.76"
type input "6.036335"
type input "1377.76"
type input "6.144484"
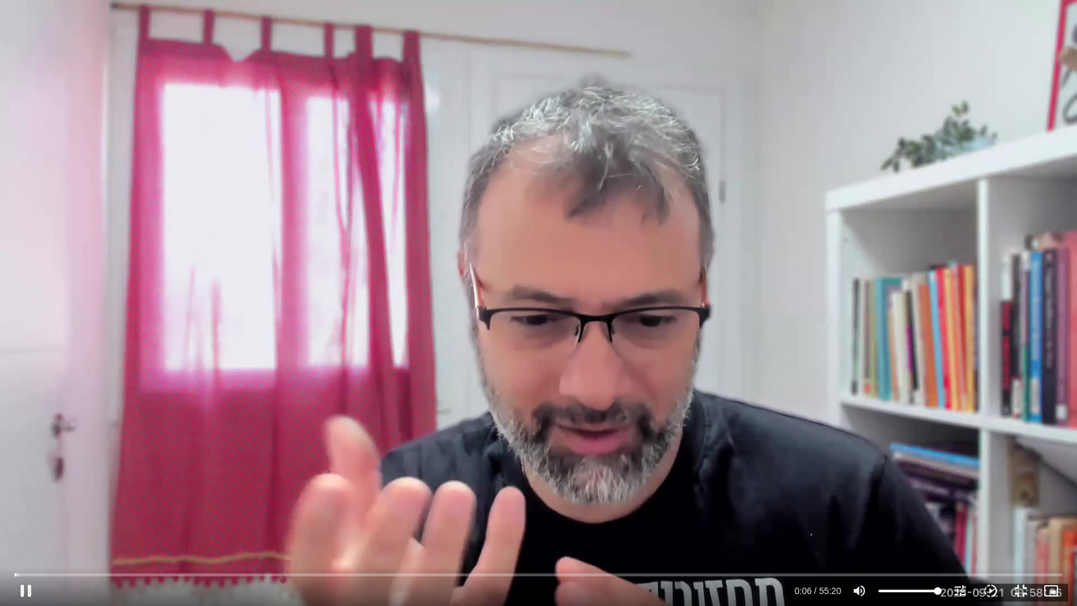
type input "1377.76"
type input "6.249997"
type input "1377.76"
type input "6.381715"
type input "1377.76"
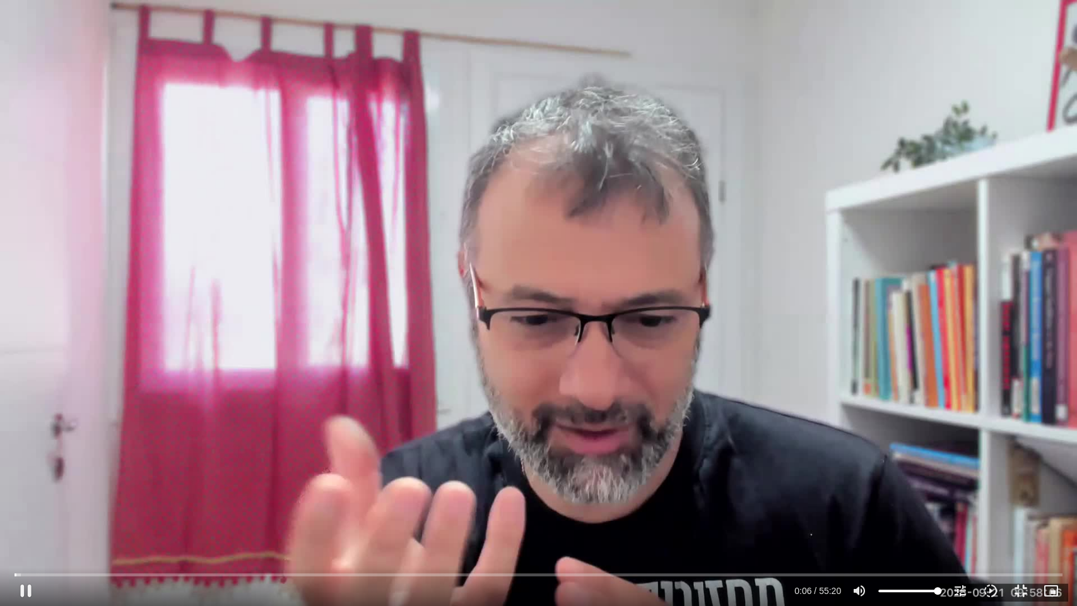
type input "6.557193"
type input "1377.76"
type input "6.690071"
type input "1377.76"
type input "6.818783"
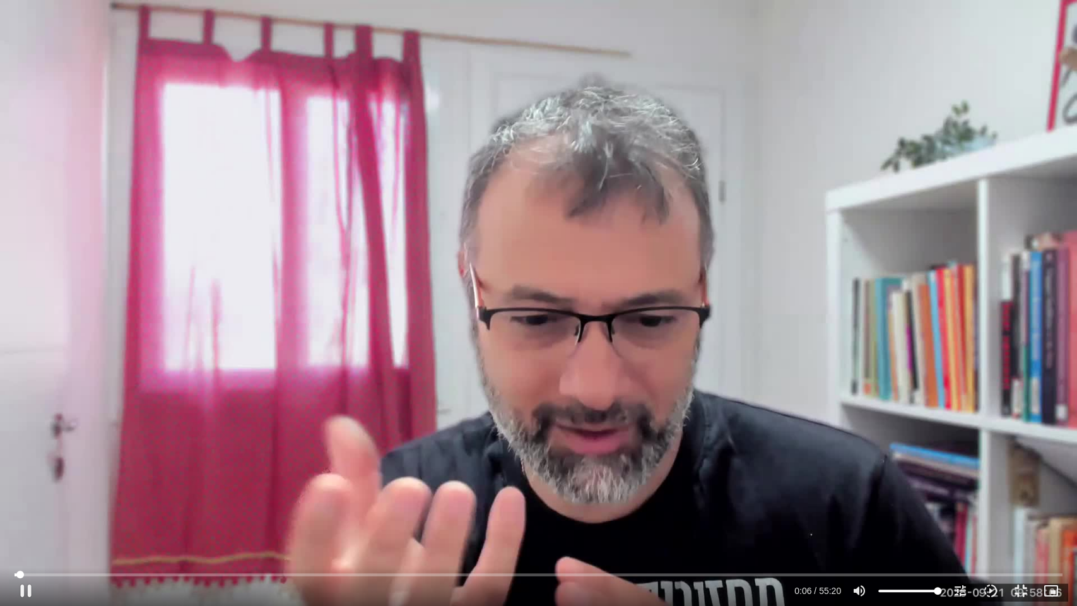
type input "1377.76"
type input "6.959682"
type input "1377.76"
type input "7.091287"
type input "1377.76"
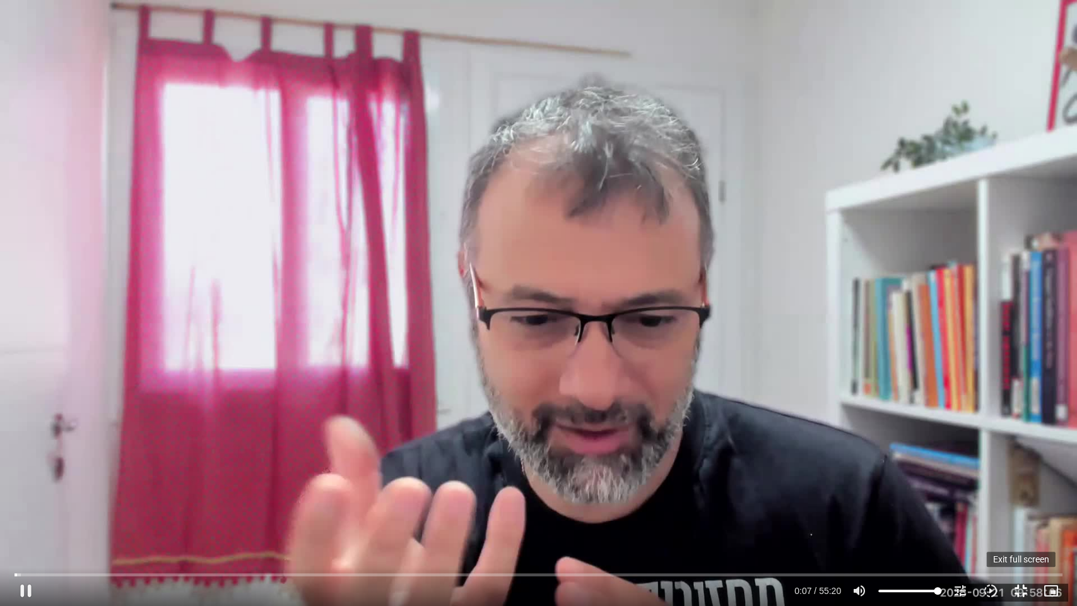
type input "7.208547"
type input "1377.76"
type input "7.355625"
type input "1377.76"
type input "7.465527"
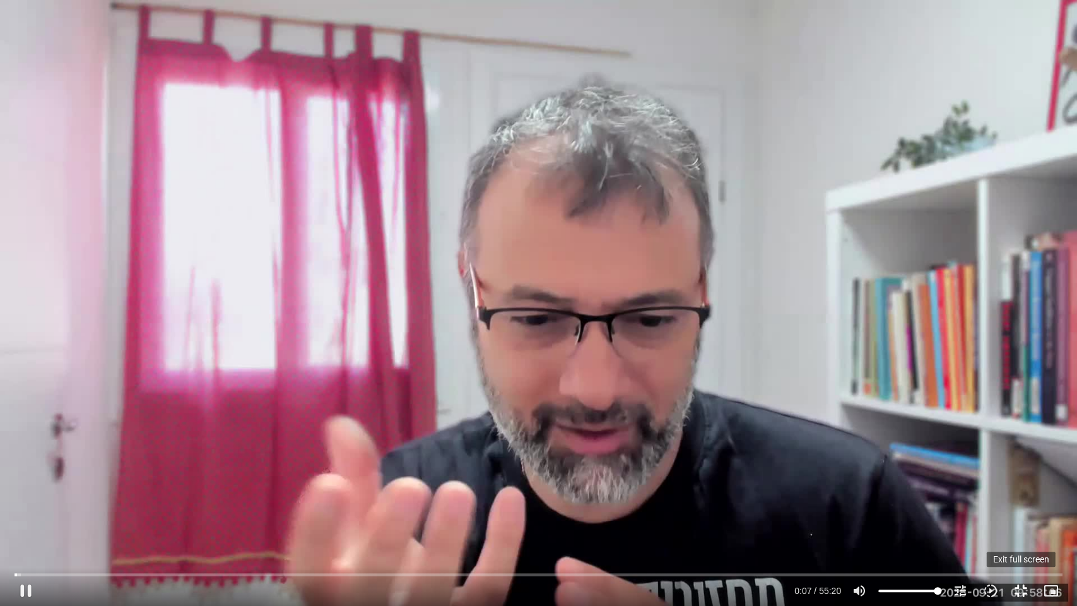
type input "1377.76"
type input "7.600458"
type input "1377.76"
type input "7.742173"
type input "1377.76"
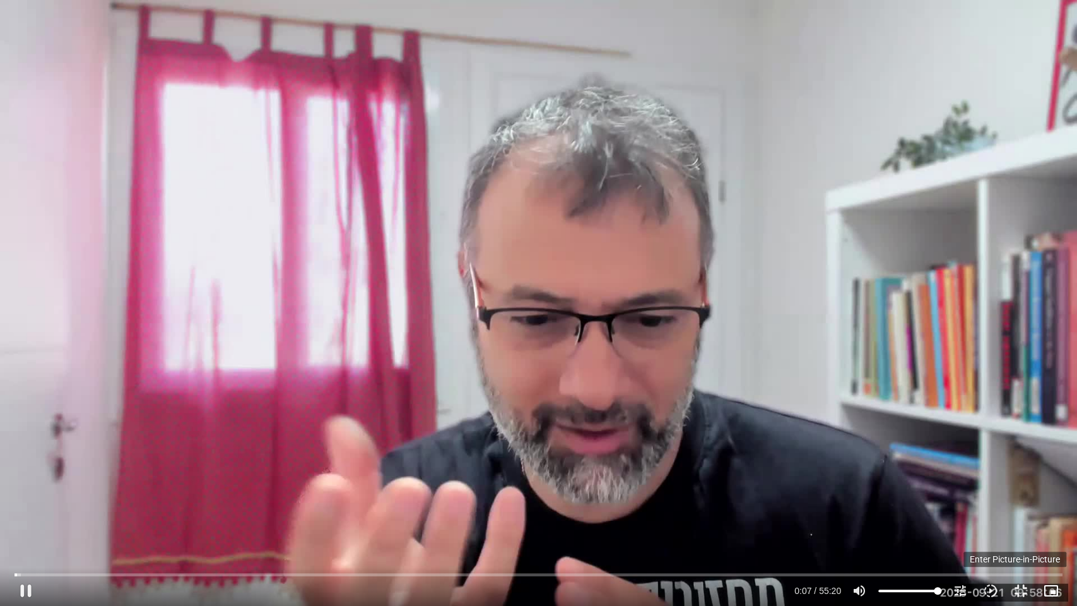
type input "7.871885"
type input "1377.76"
type input "7.988285"
type input "1377.76"
type input "8.119196"
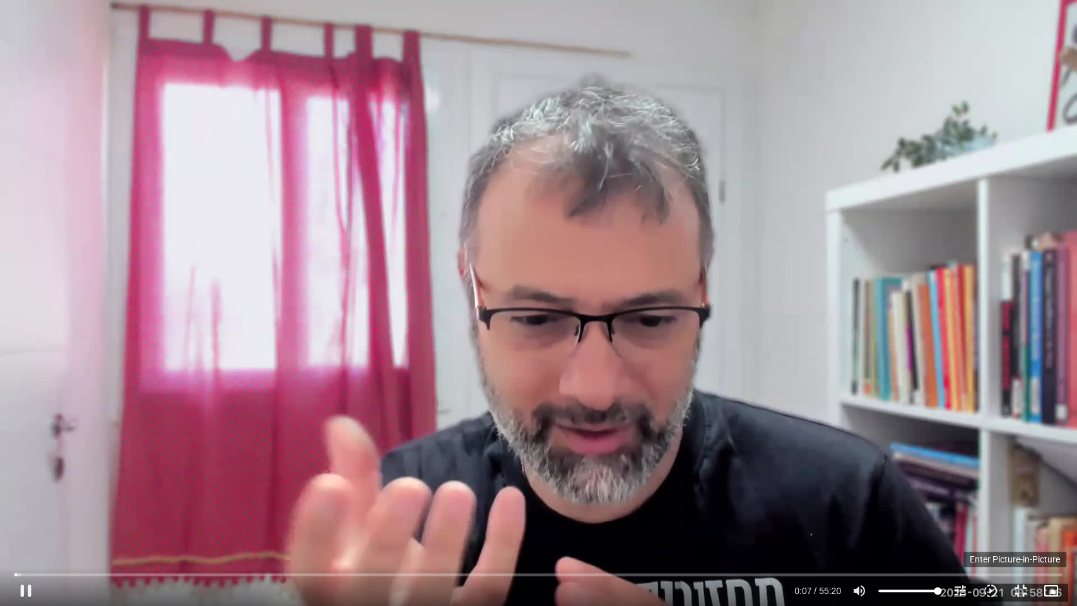
type input "1377.76"
type input "8.247631"
type input "1377.76"
type input "8.382329"
type input "1377.76"
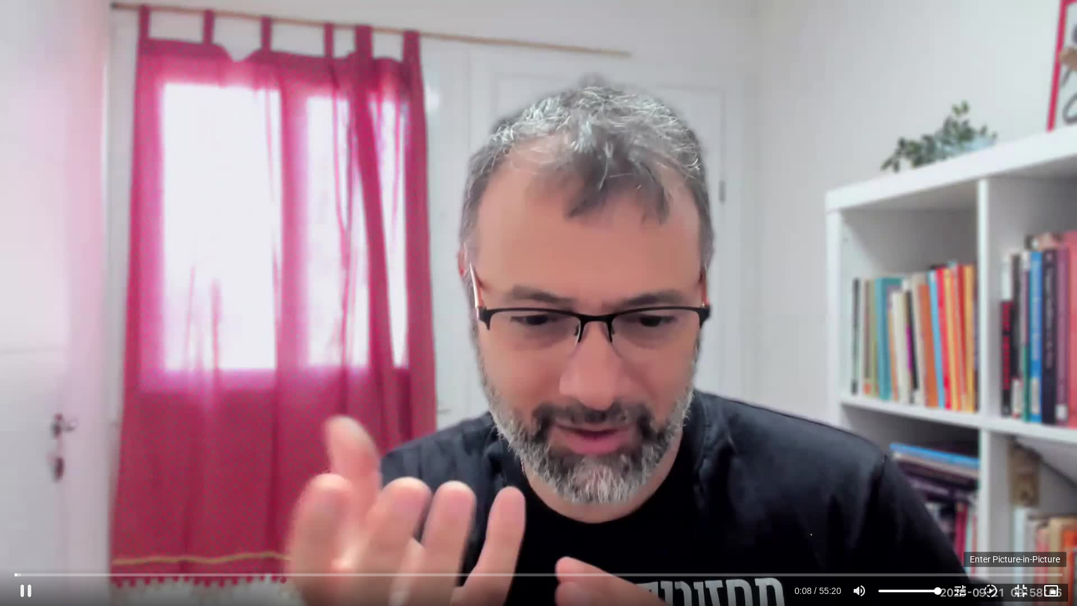
type input "8.52601"
type input "1377.76"
type input "8.658691"
type input "1377.76"
type input "8.788988"
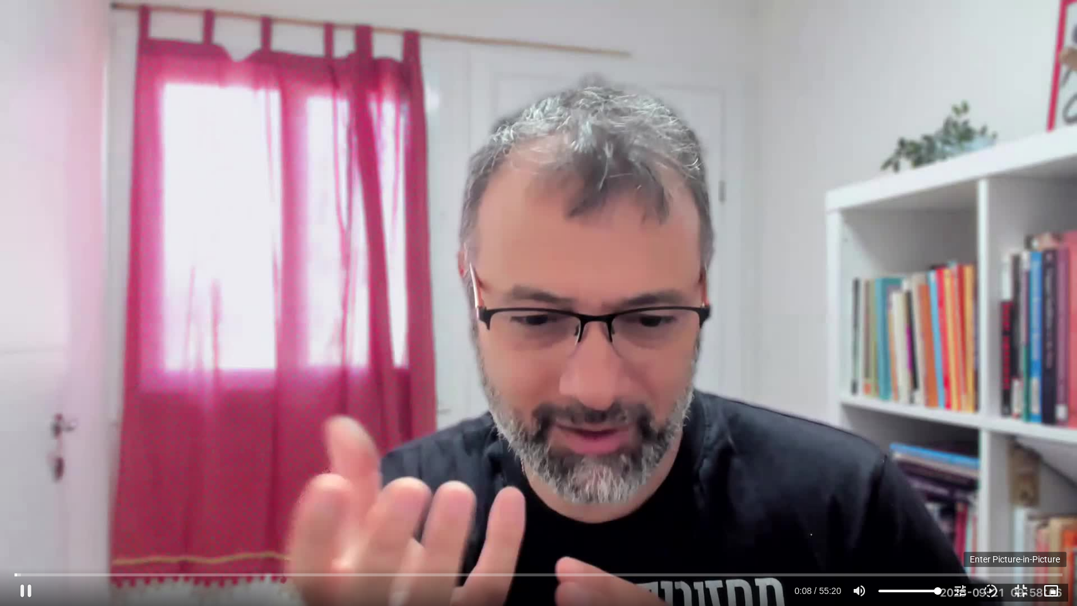
type input "1377.76"
type input "8.926831"
type input "1377.76"
type input "9.065601"
type input "1377.76"
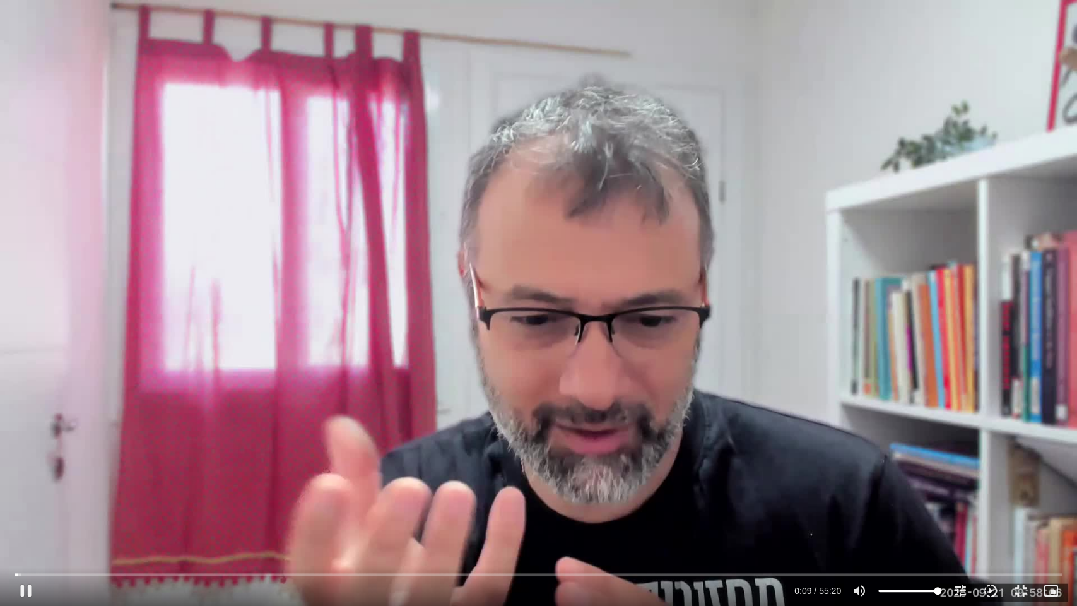
type input "9.224489"
type input "1377.76"
type input "9.357722"
type input "1377.76"
type input "9.490613"
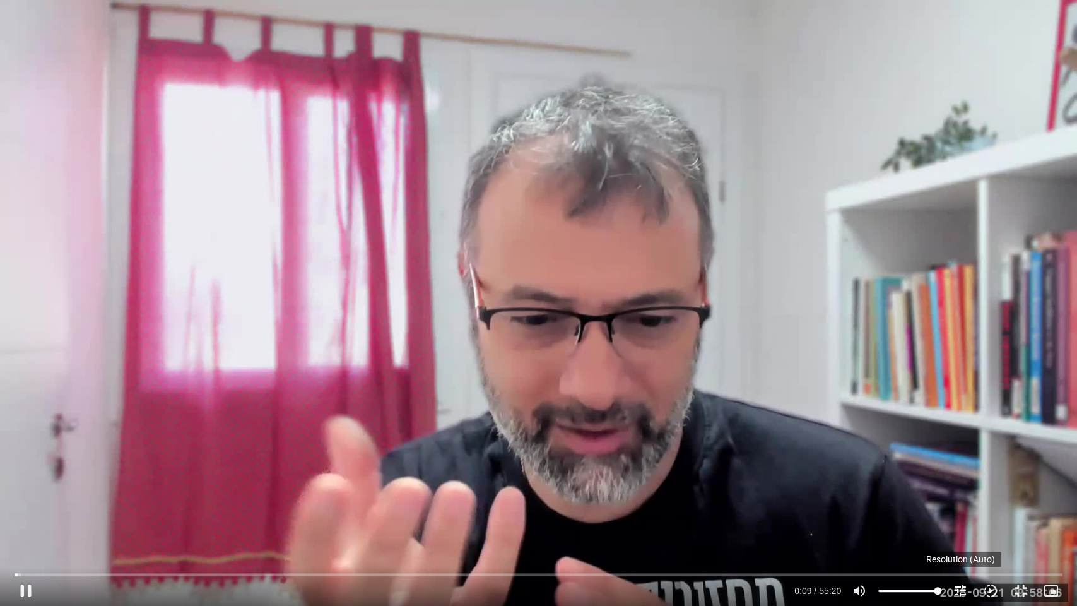
type input "1377.76"
type input "9.625867"
type input "1377.76"
type input "9.788236"
type input "1377.76"
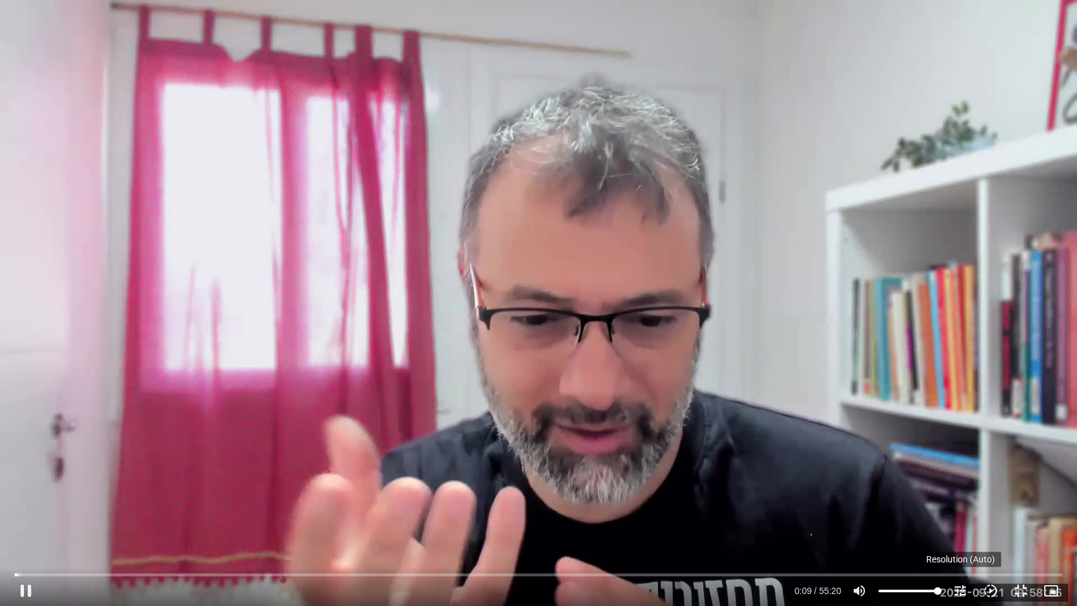
type input "9.870943"
type input "1377.76"
type input "9.991575"
type input "1377.76"
type input "10.11855"
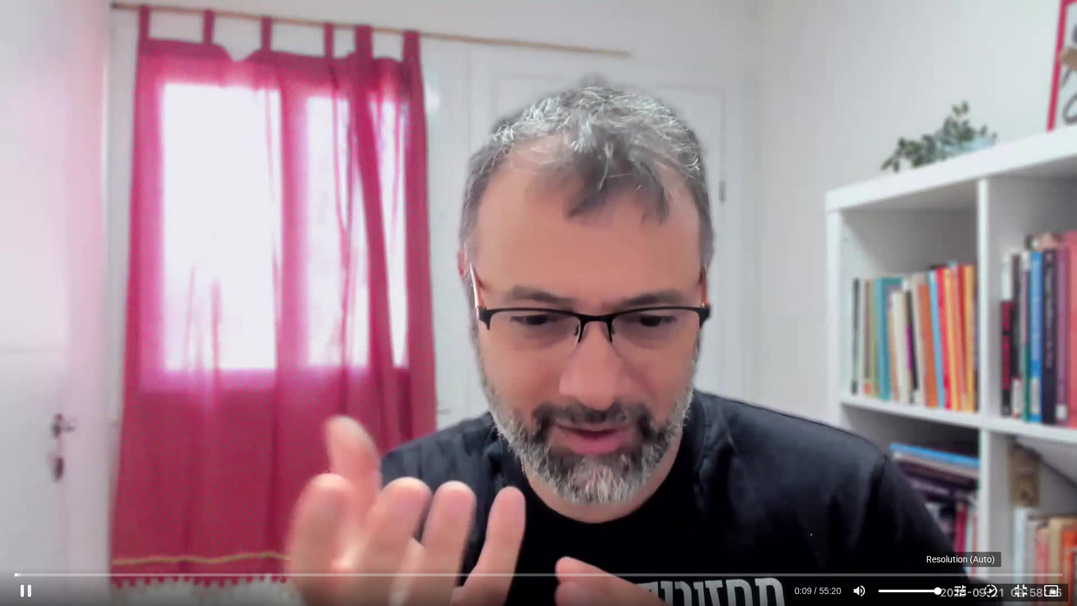
type input "1377.76"
type input "10.250238"
type input "1377.76"
type input "10.378808"
type input "1377.76"
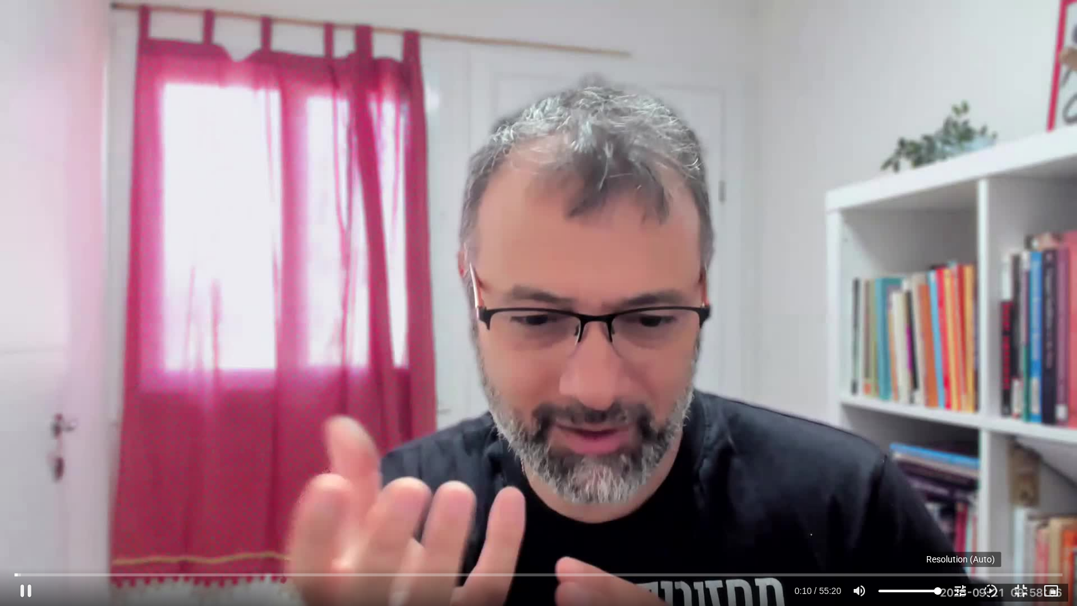
type input "10.507727"
click at [953, 589] on icon "tune" at bounding box center [960, 590] width 15 height 15
type input "1377.76"
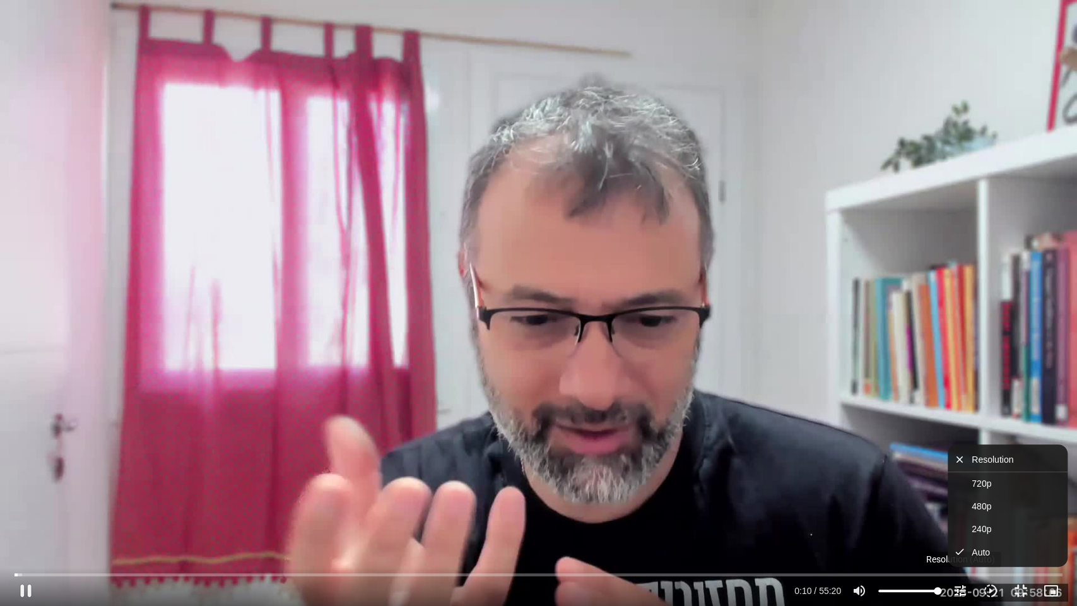
type input "10.637738"
type input "1377.76"
type input "10.771046"
type input "1377.76"
type input "10.899322"
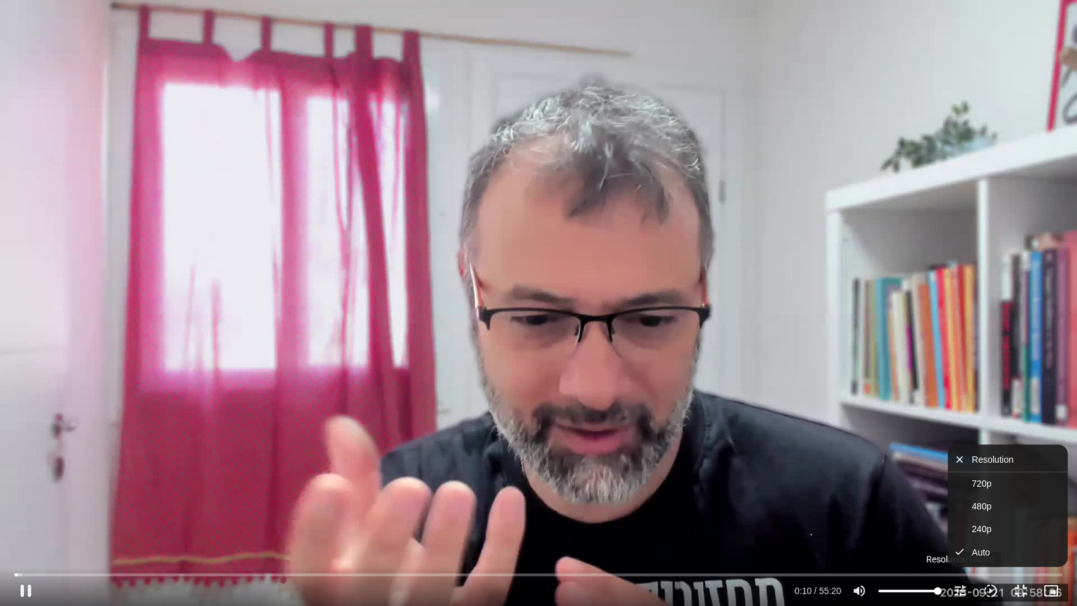
type input "1377.76"
type input "11.031493"
type input "1377.76"
type input "11.161538"
type input "1377.76"
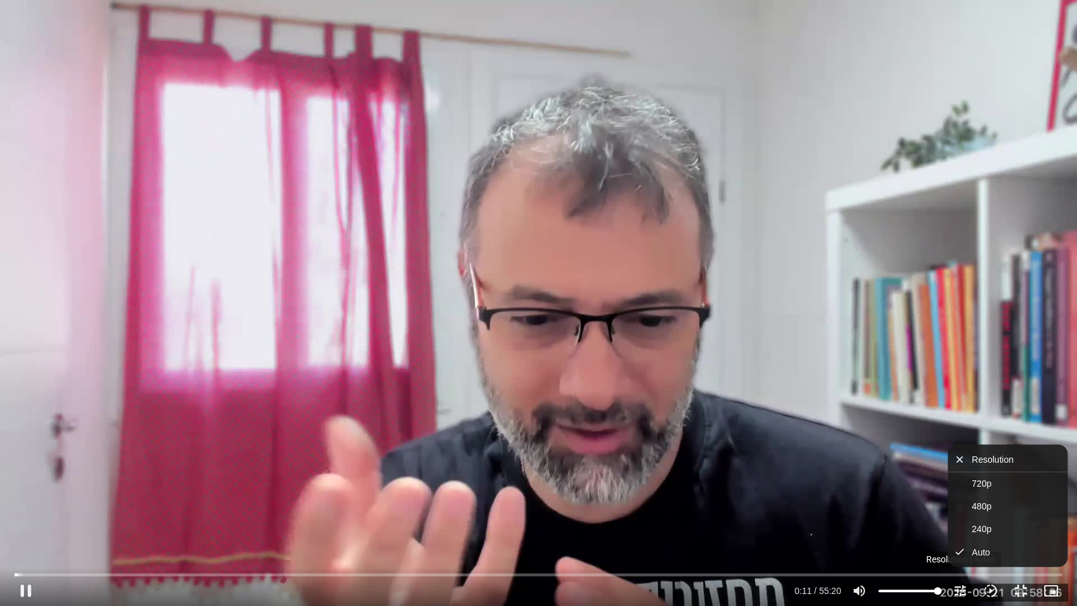
type input "11.288261"
type input "1377.76"
type input "11.416308"
type input "1377.76"
type input "11.54996"
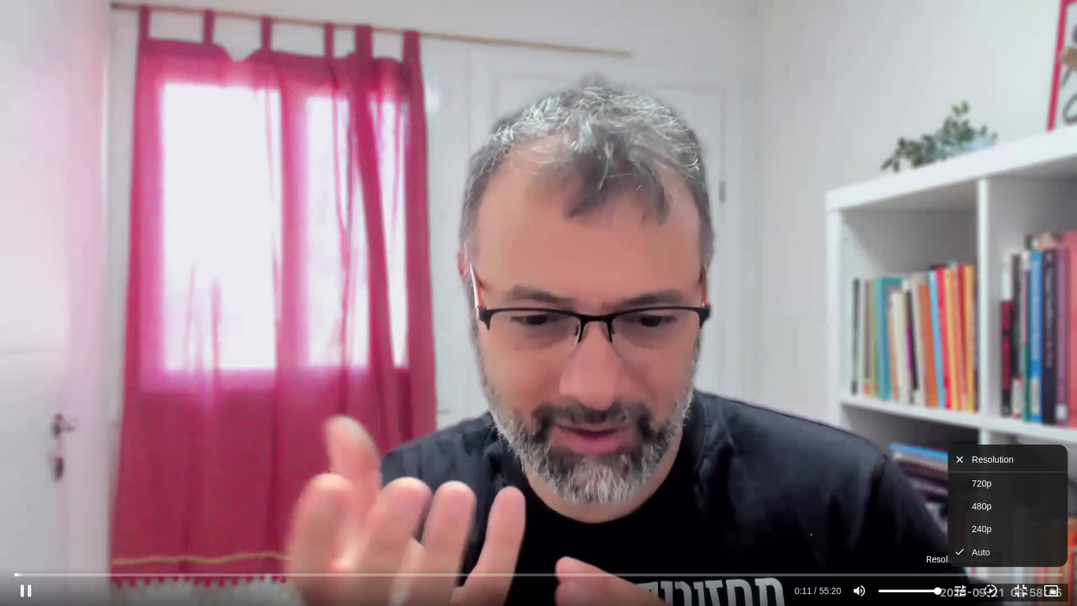
type input "1377.76"
type input "11.675305"
type input "1377.76"
type input "11.809725"
type input "1377.76"
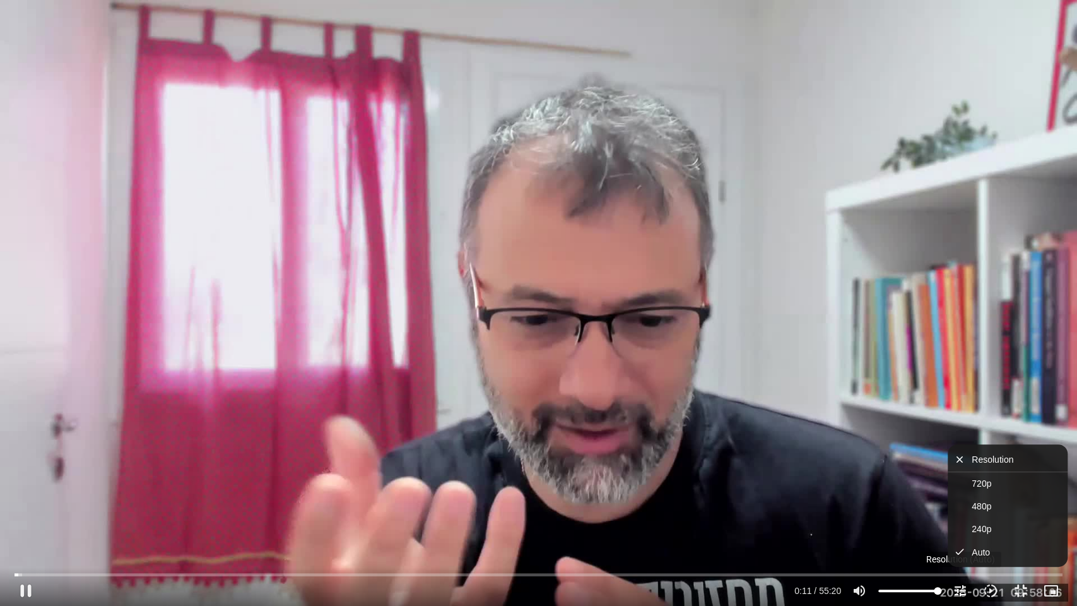
type input "11.938508"
type input "1377.76"
type input "12.066355"
type input "1377.76"
type input "12.192571"
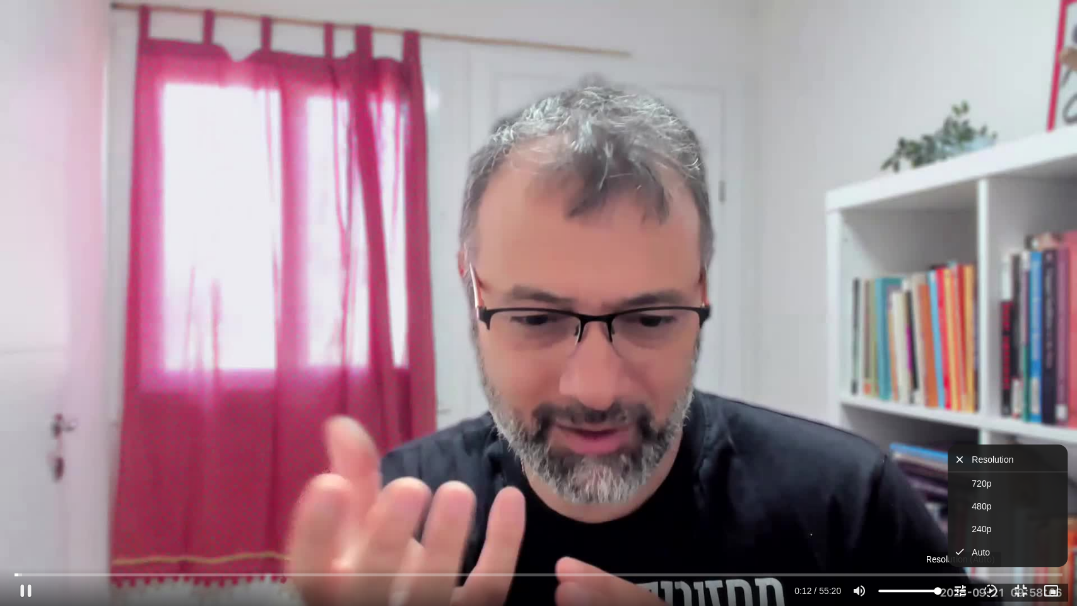
type input "1377.76"
type input "12.324353"
type input "1377.76"
type input "12.4617"
type input "1377.76"
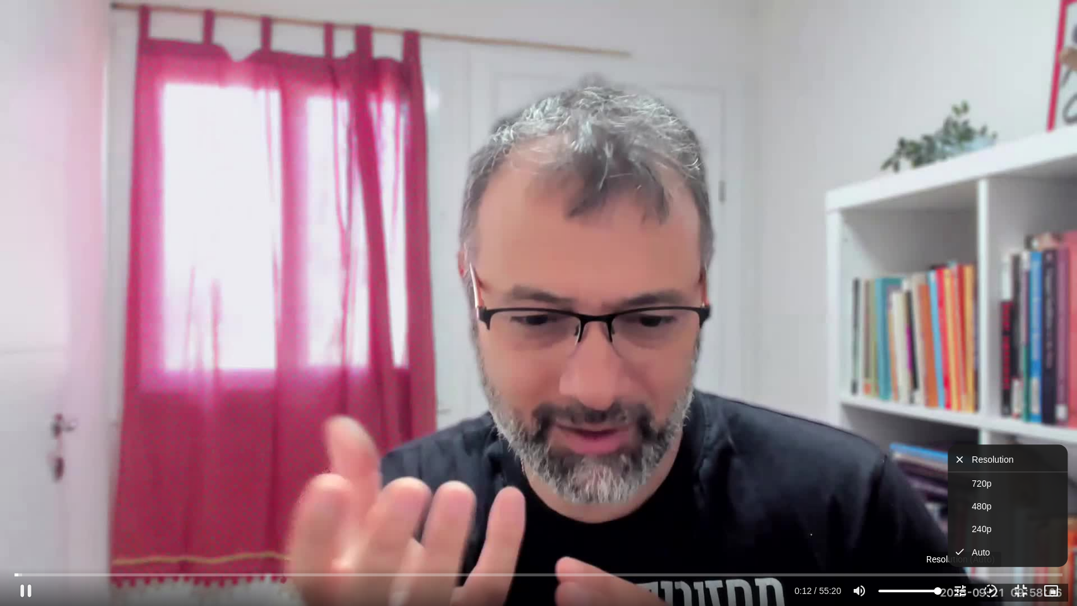
type input "12.605099"
type input "1377.76"
type input "12.735217"
type input "1377.76"
type input "12.877567"
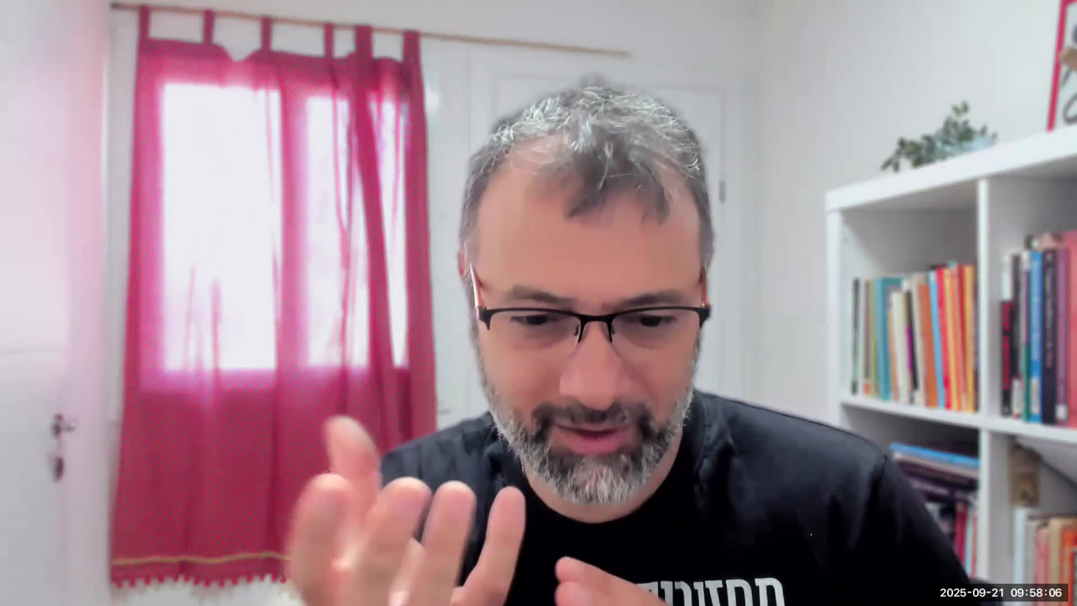
type input "1377.76"
type input "14.839862"
type input "1377.76"
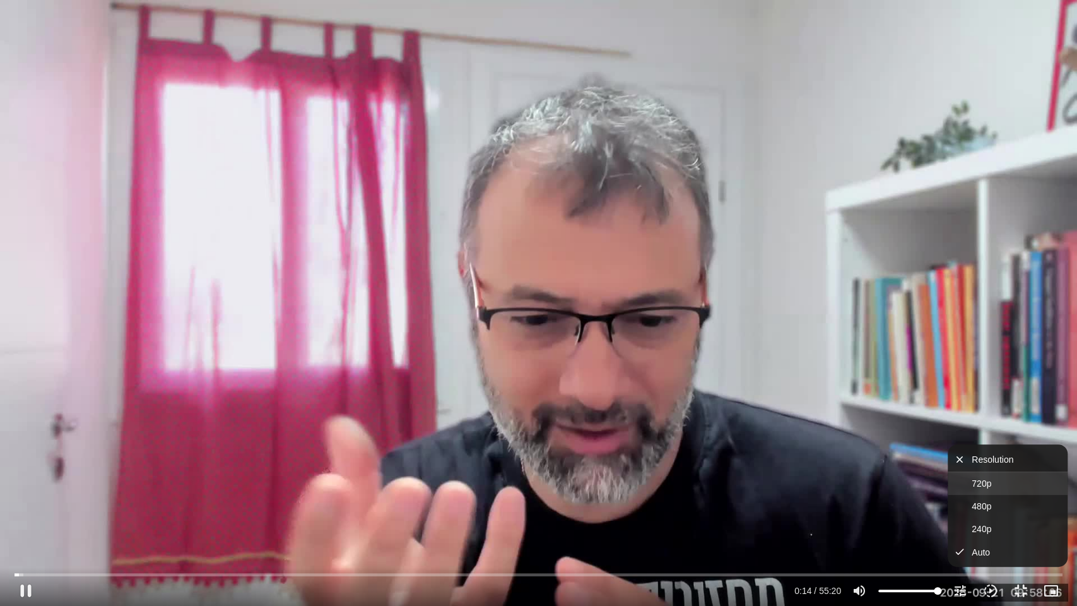
type input "14.893739"
type input "1377.76"
type input "15.006634"
type input "1377.76"
type input "15.128635"
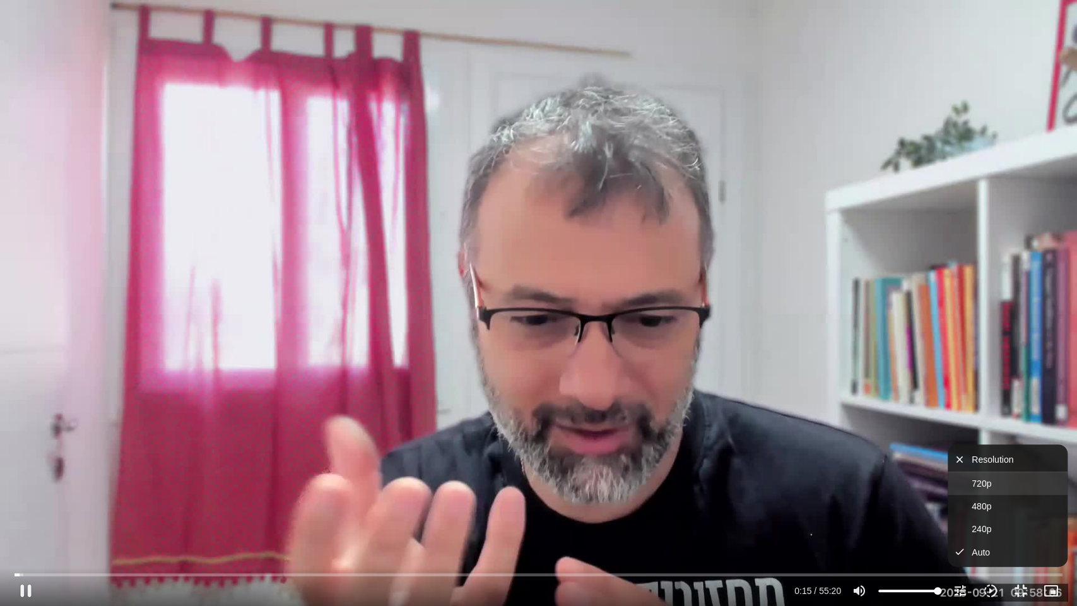
type input "1377.76"
type input "15.258428"
type input "1377.76"
type input "15.393458"
type input "1377.76"
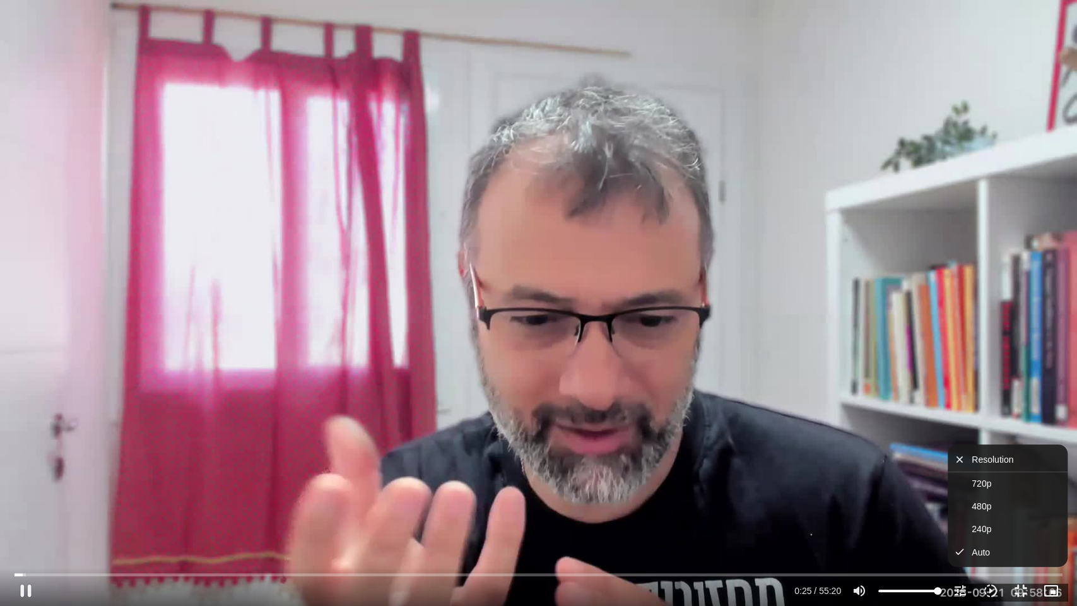
click at [1053, 590] on icon "picture_in_picture_alt" at bounding box center [1051, 590] width 15 height 15
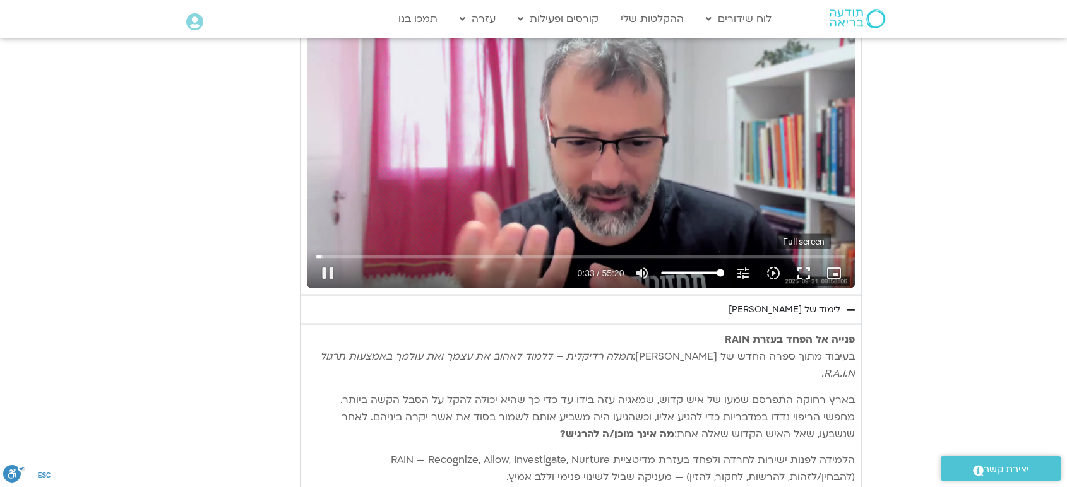
click at [799, 264] on button "fullscreen" at bounding box center [803, 273] width 30 height 30
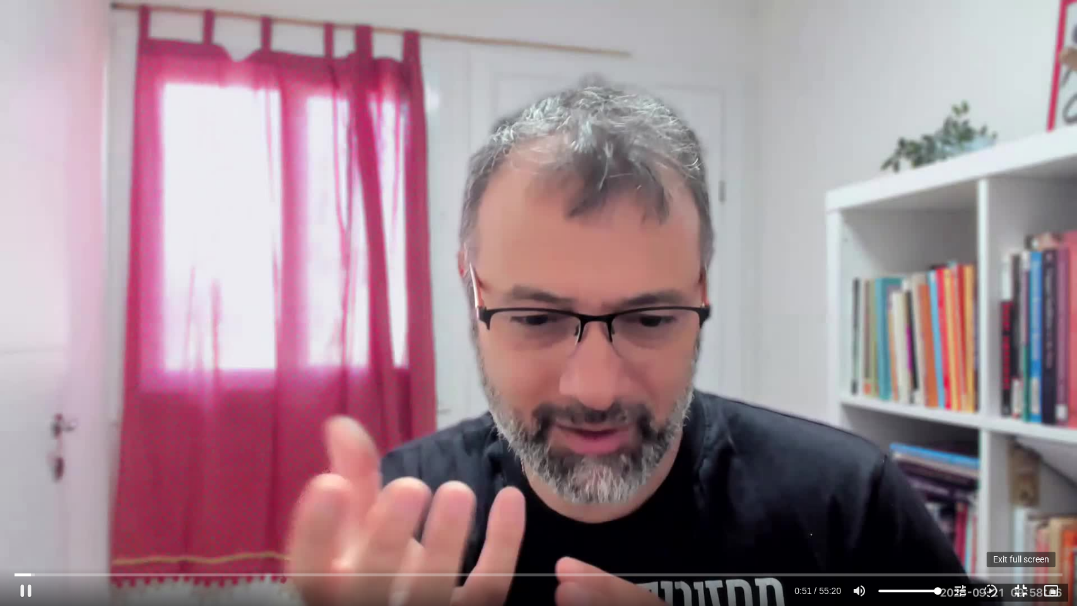
click at [1015, 588] on button "fullscreen_exit" at bounding box center [1021, 591] width 30 height 30
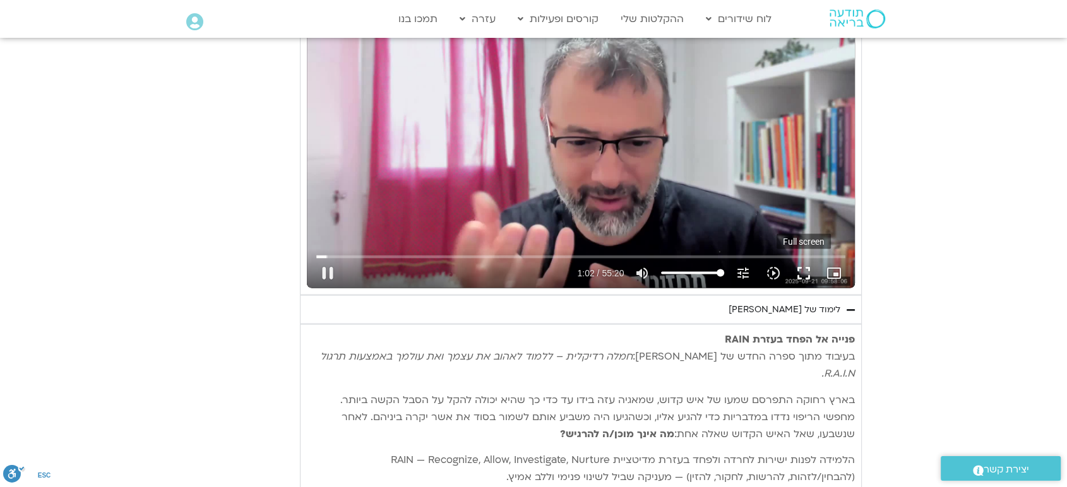
click at [803, 270] on button "fullscreen" at bounding box center [803, 273] width 30 height 30
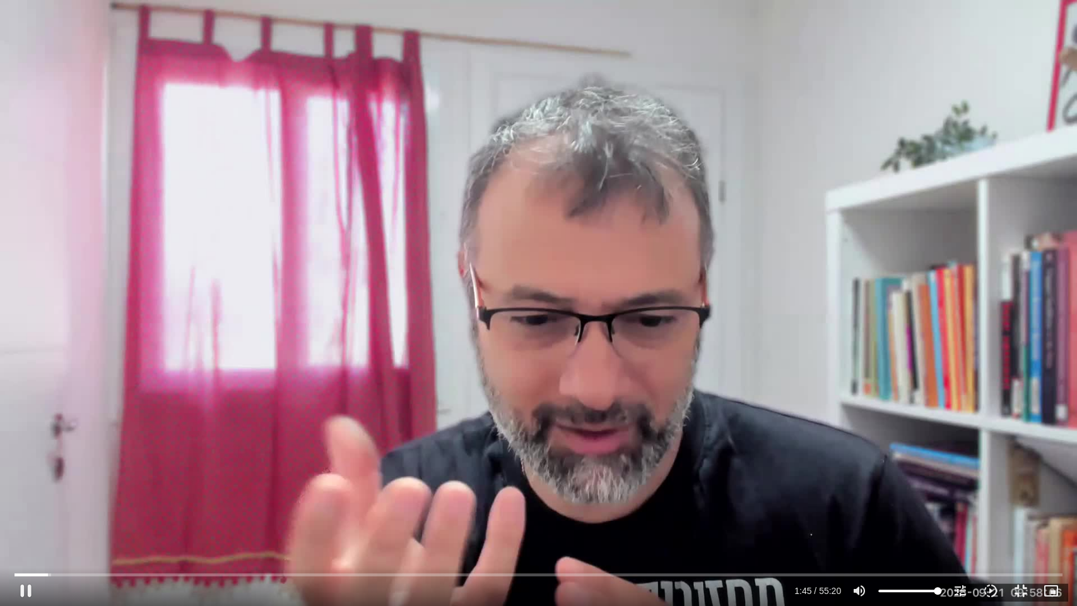
drag, startPoint x: 336, startPoint y: 419, endPoint x: 247, endPoint y: 253, distance: 188.7
click at [247, 253] on div "Skip Ad 50:30 pause 1:45 / 55:20 volume_up Mute tune Resolution Auto 720p slow_…" at bounding box center [538, 303] width 1077 height 606
click at [34, 588] on button "play_arrow" at bounding box center [26, 591] width 30 height 30
click at [1021, 588] on button "fullscreen_exit" at bounding box center [1021, 591] width 30 height 30
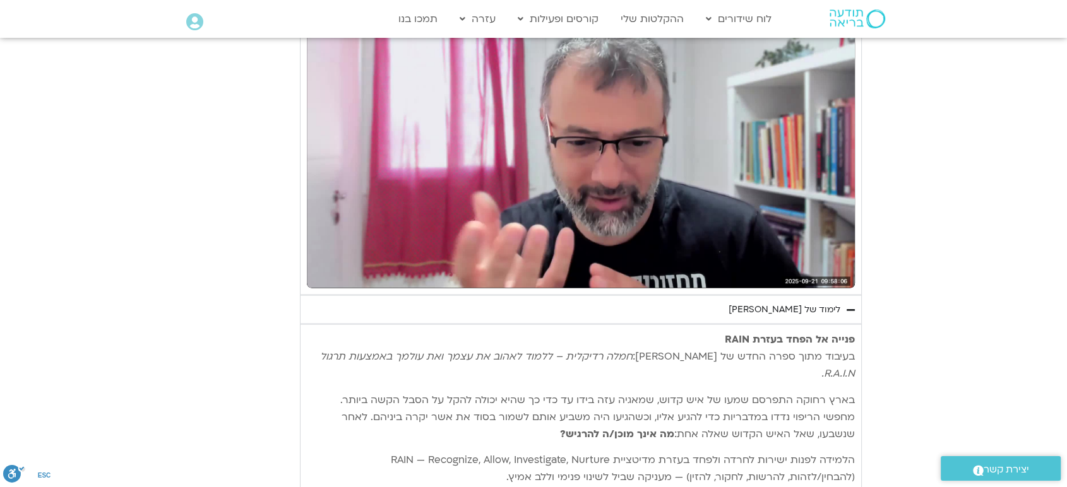
click at [186, 136] on section "יום רביעי - פחד השבוע שלנו מתחיל מהבסיס, תרגול של חמלה עצמית – נוכחת וקשובה בתו…" at bounding box center [533, 489] width 1067 height 1881
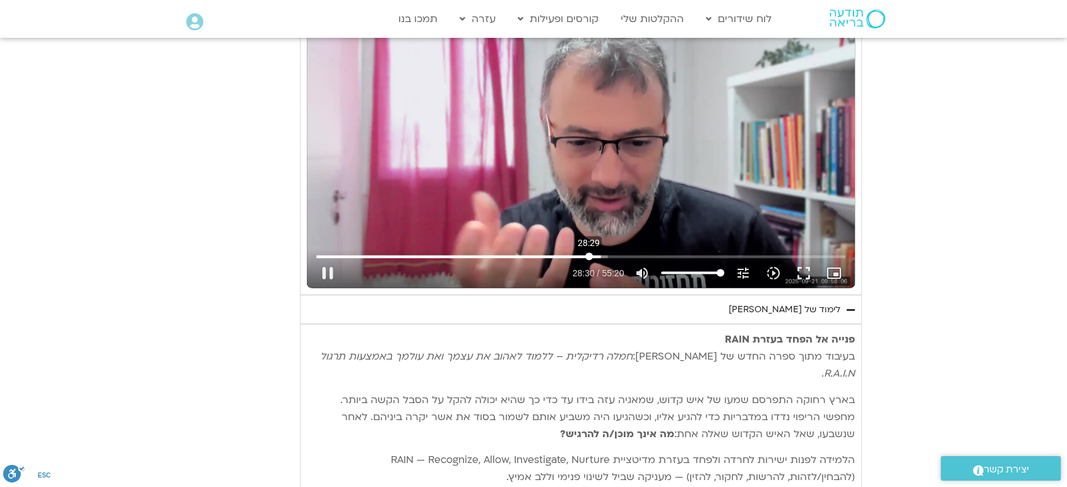
click at [588, 254] on input "Seek" at bounding box center [581, 257] width 530 height 8
click at [579, 253] on input "Seek" at bounding box center [581, 257] width 530 height 8
click at [568, 256] on input "Seek" at bounding box center [581, 257] width 530 height 8
click at [563, 255] on input "Seek" at bounding box center [581, 257] width 530 height 8
click at [798, 266] on button "fullscreen" at bounding box center [803, 273] width 30 height 30
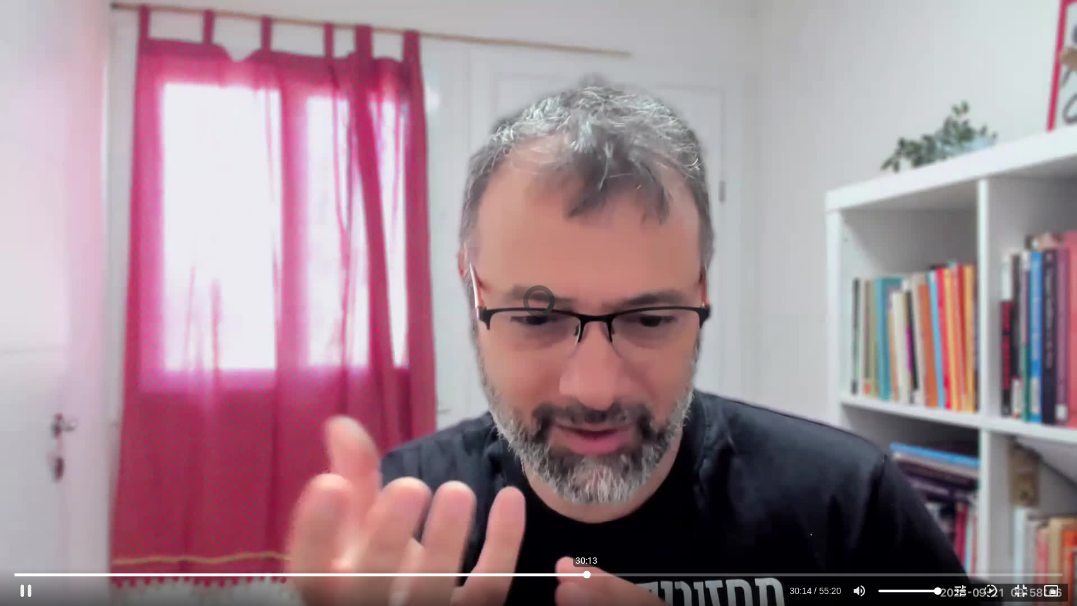
click at [586, 571] on input "Seek" at bounding box center [539, 575] width 1048 height 8
click at [670, 571] on input "Seek" at bounding box center [539, 575] width 1048 height 8
click at [938, 577] on input "Seek" at bounding box center [539, 575] width 1048 height 8
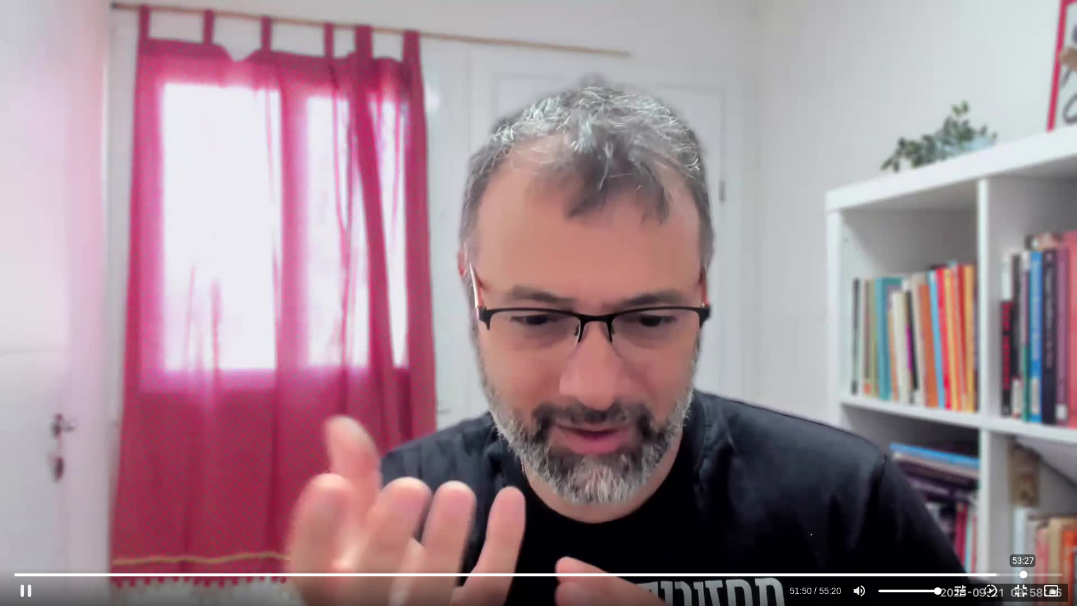
click at [1023, 572] on input "Seek" at bounding box center [539, 575] width 1048 height 8
click at [1014, 584] on button "fullscreen_exit" at bounding box center [1021, 591] width 30 height 30
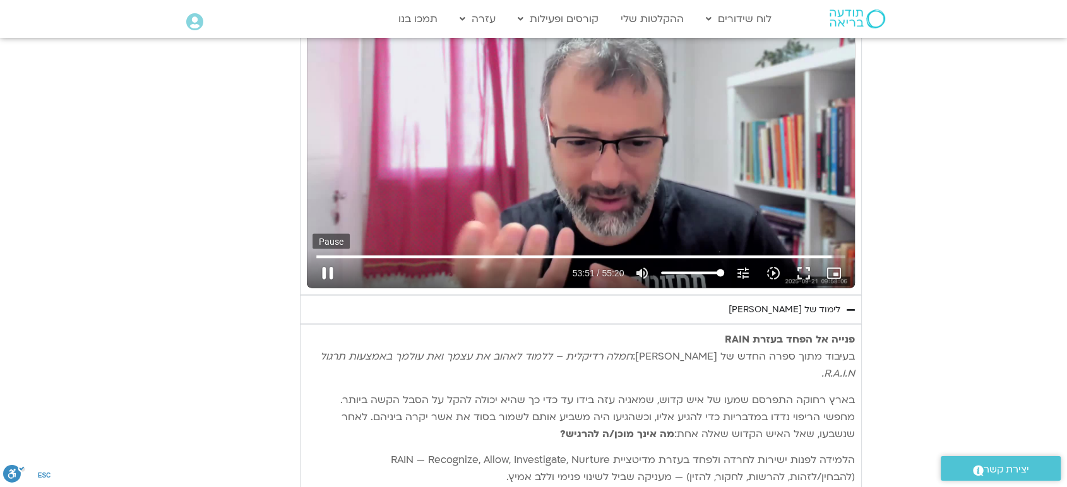
click at [330, 266] on button "pause" at bounding box center [327, 273] width 30 height 30
